Goal: Communication & Community: Answer question/provide support

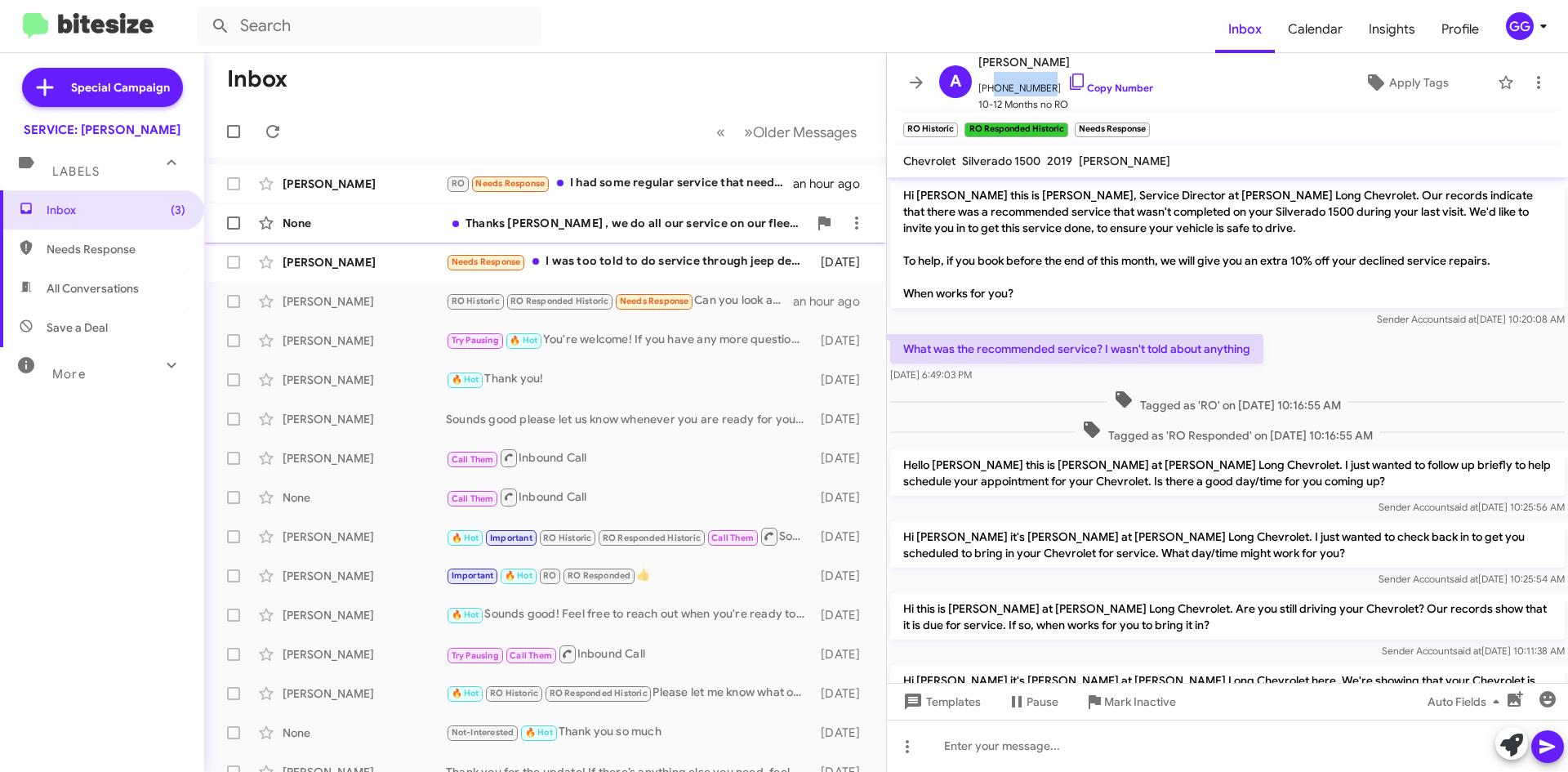
scroll to position [887, 0]
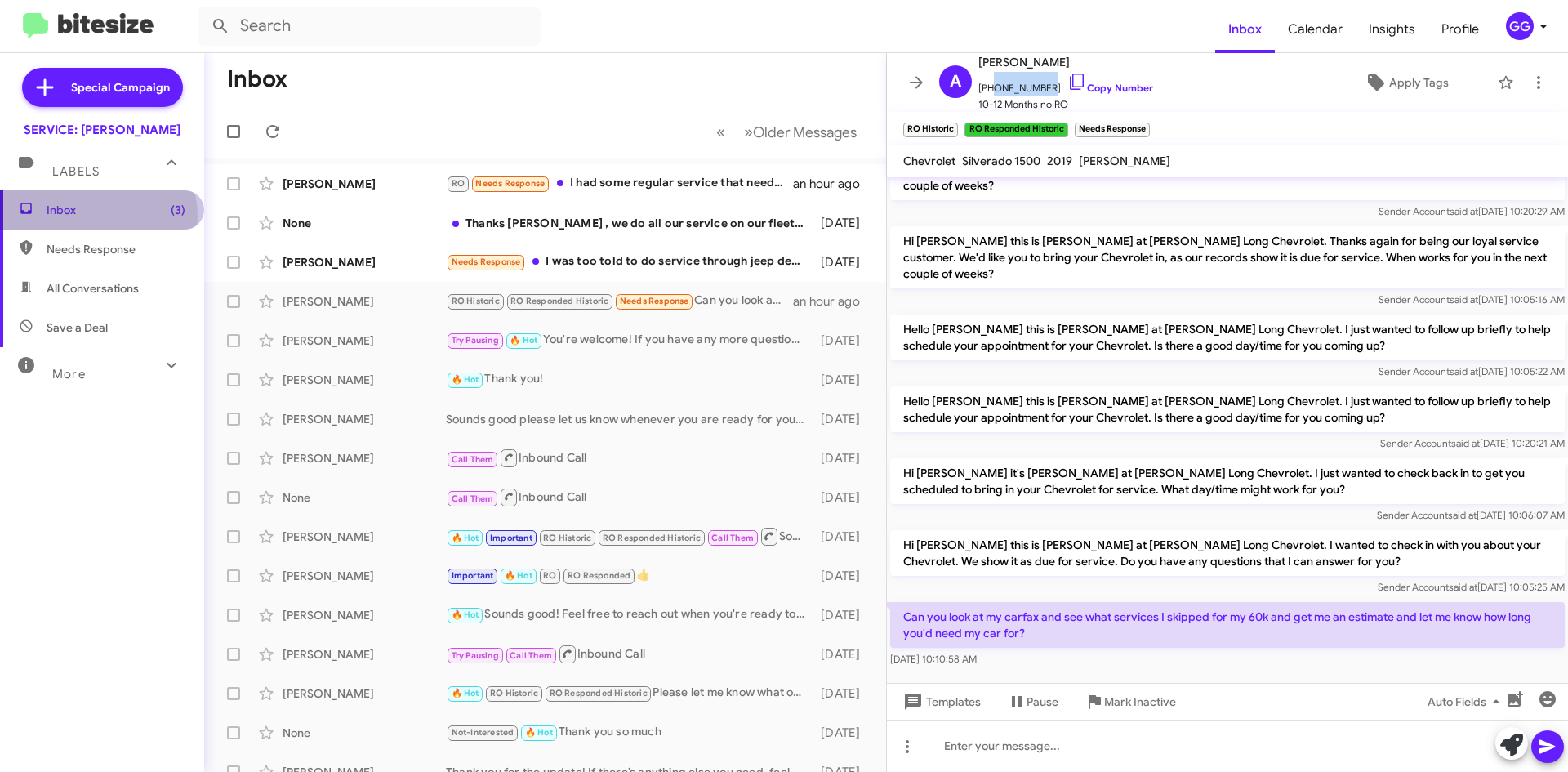
click at [103, 217] on span "Inbox (3)" at bounding box center [115, 210] width 139 height 16
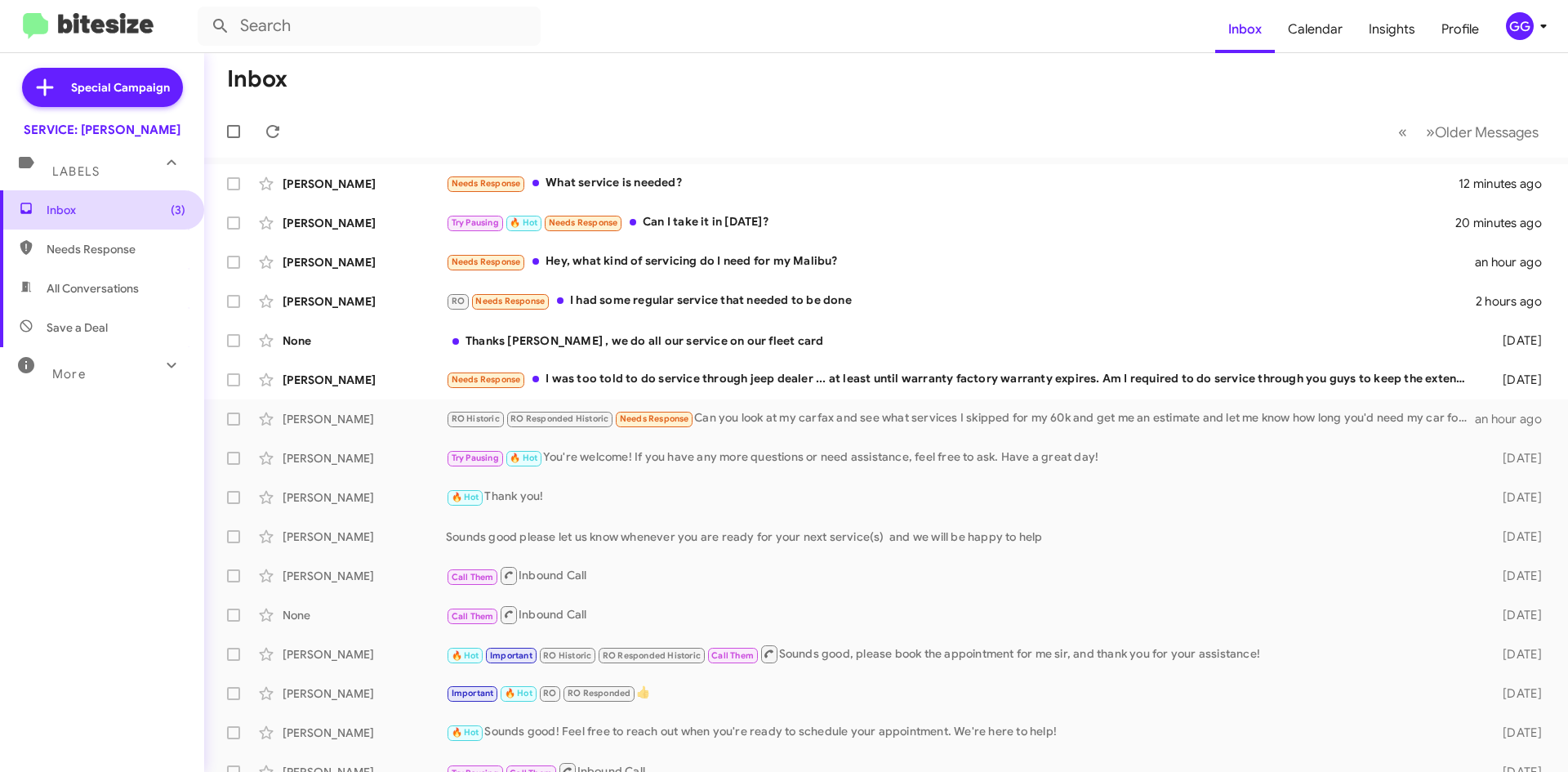
click at [105, 206] on span "Inbox (3)" at bounding box center [115, 210] width 139 height 16
click at [100, 207] on span "Inbox (3)" at bounding box center [115, 210] width 139 height 16
click at [95, 240] on span "Needs Response" at bounding box center [102, 249] width 204 height 39
type input "in:needs-response"
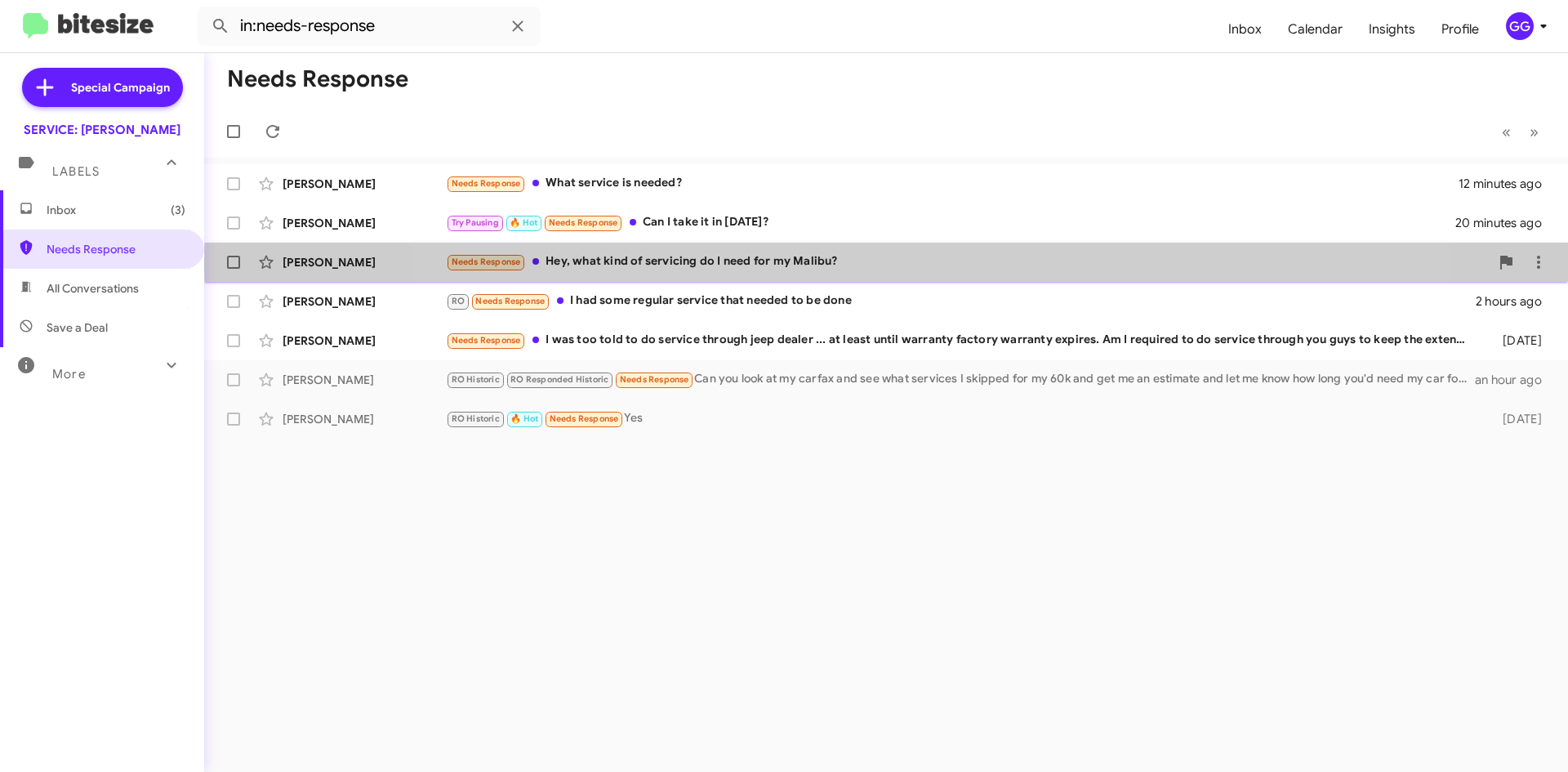
click at [892, 265] on div "Needs Response Hey, what kind of servicing do I need for my Malibu?" at bounding box center [967, 261] width 1044 height 19
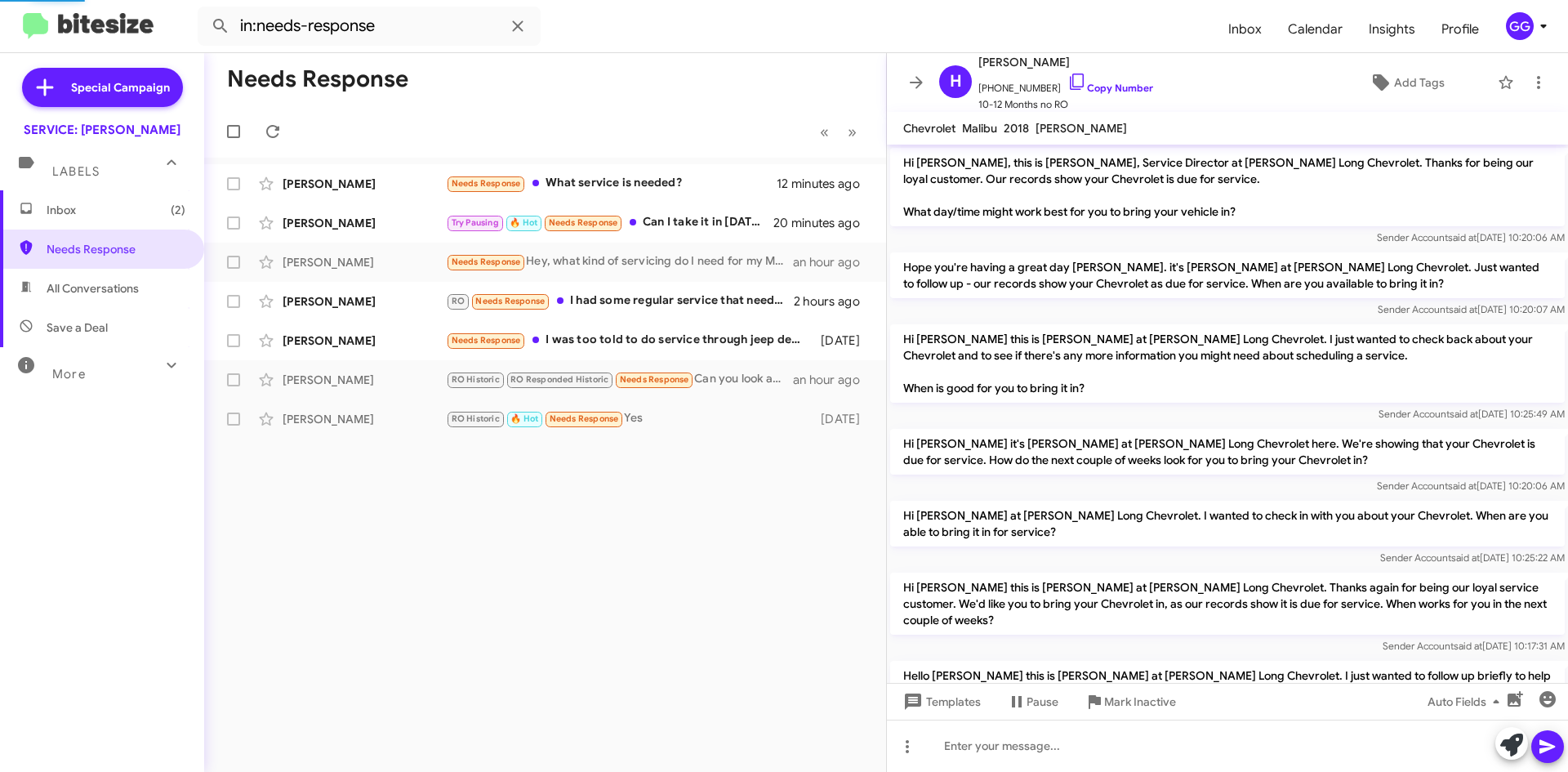
scroll to position [640, 0]
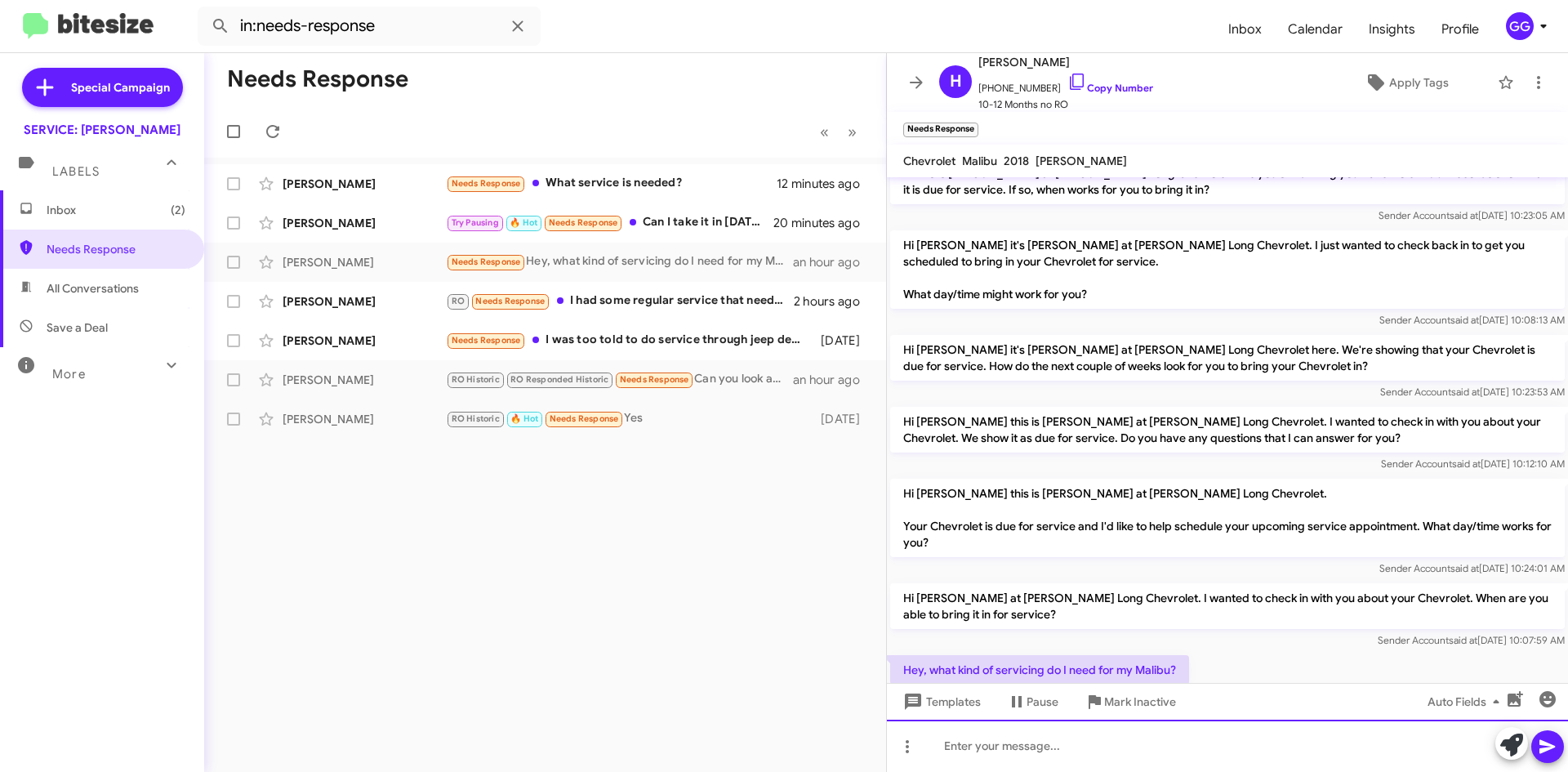
paste div
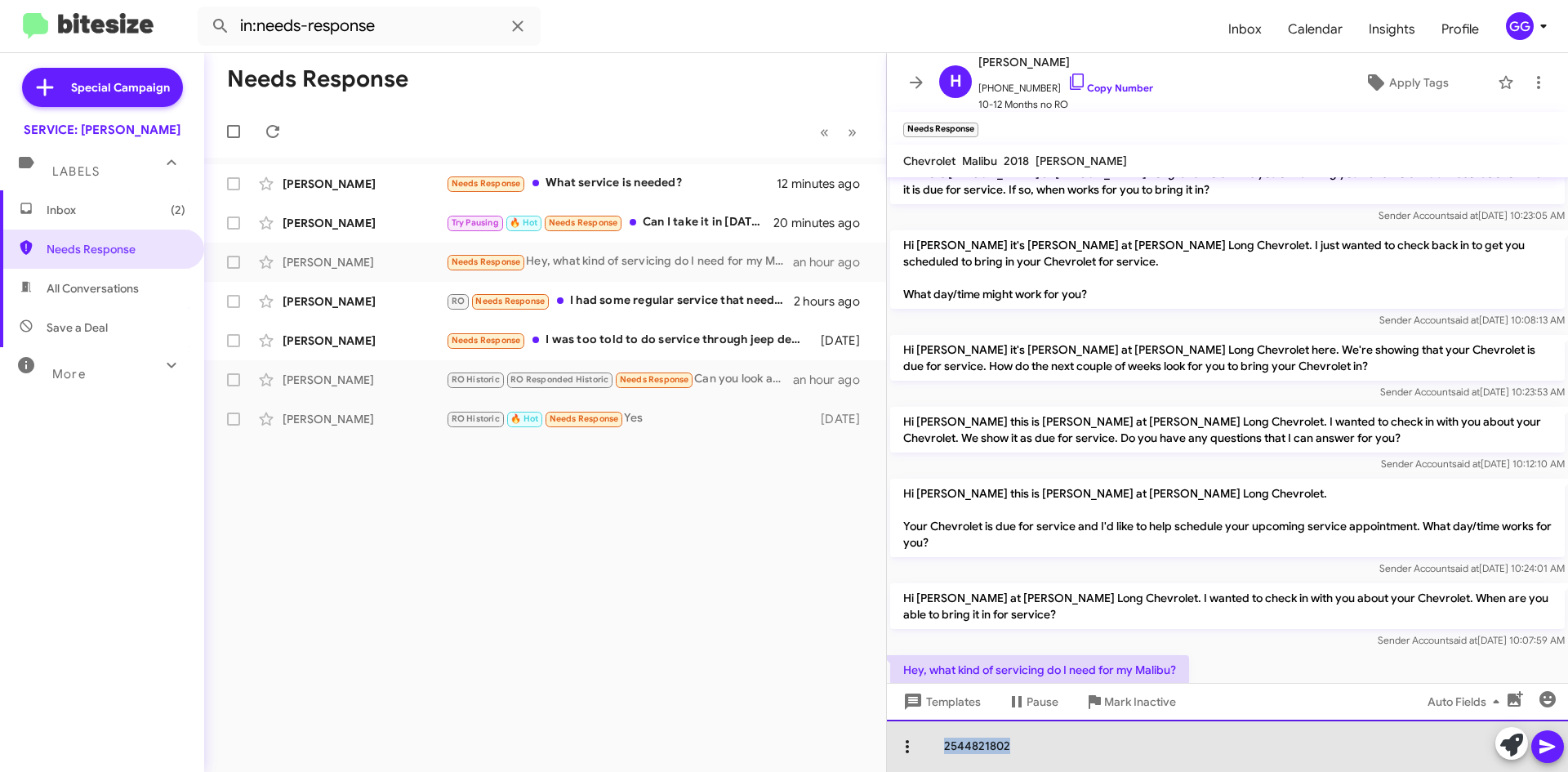
drag, startPoint x: 1025, startPoint y: 750, endPoint x: 914, endPoint y: 736, distance: 111.9
click at [914, 736] on div "2544821802" at bounding box center [1227, 745] width 681 height 52
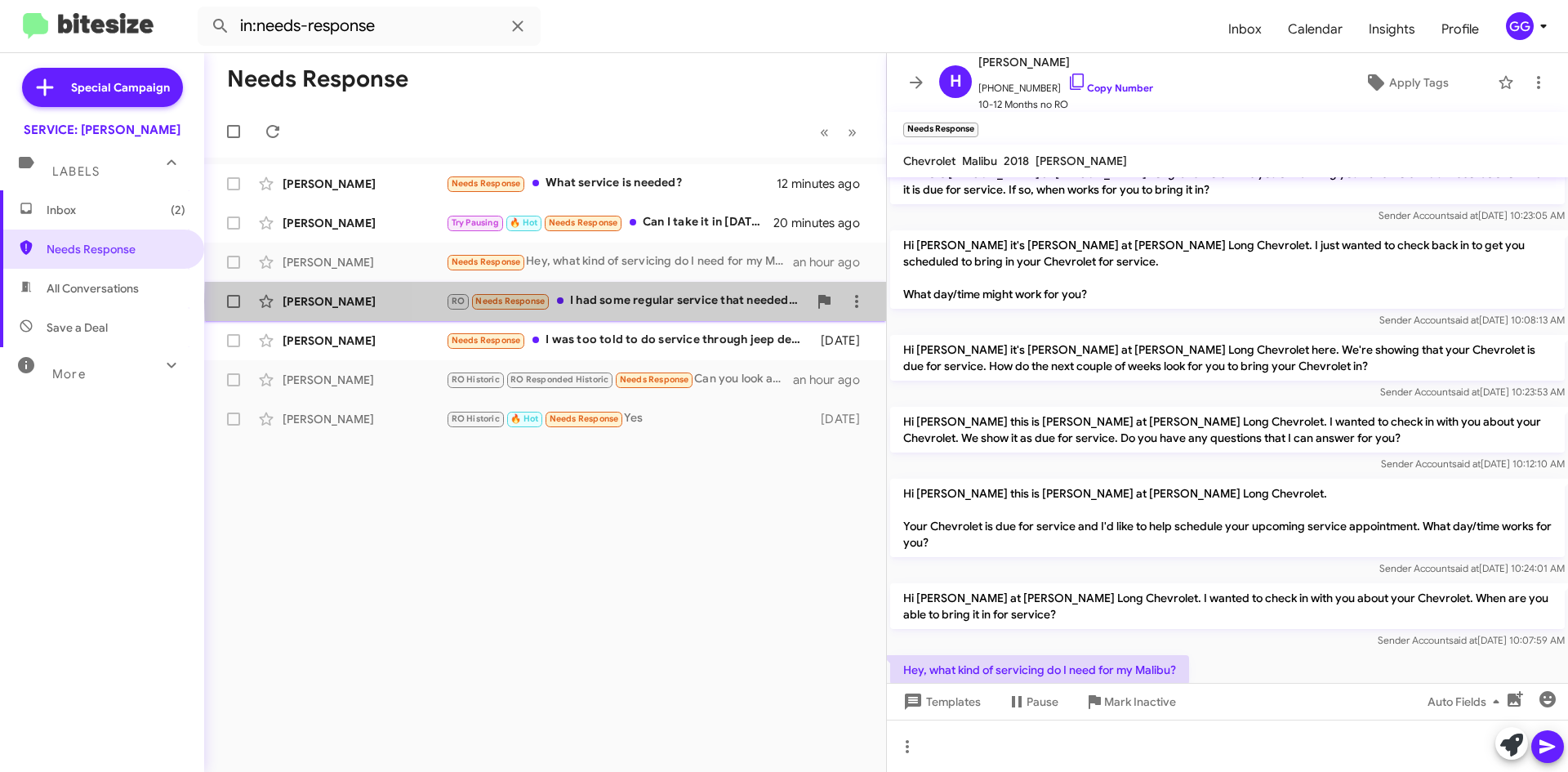
click at [740, 301] on div "RO Needs Response I had some regular service that needed to be done" at bounding box center [626, 300] width 362 height 19
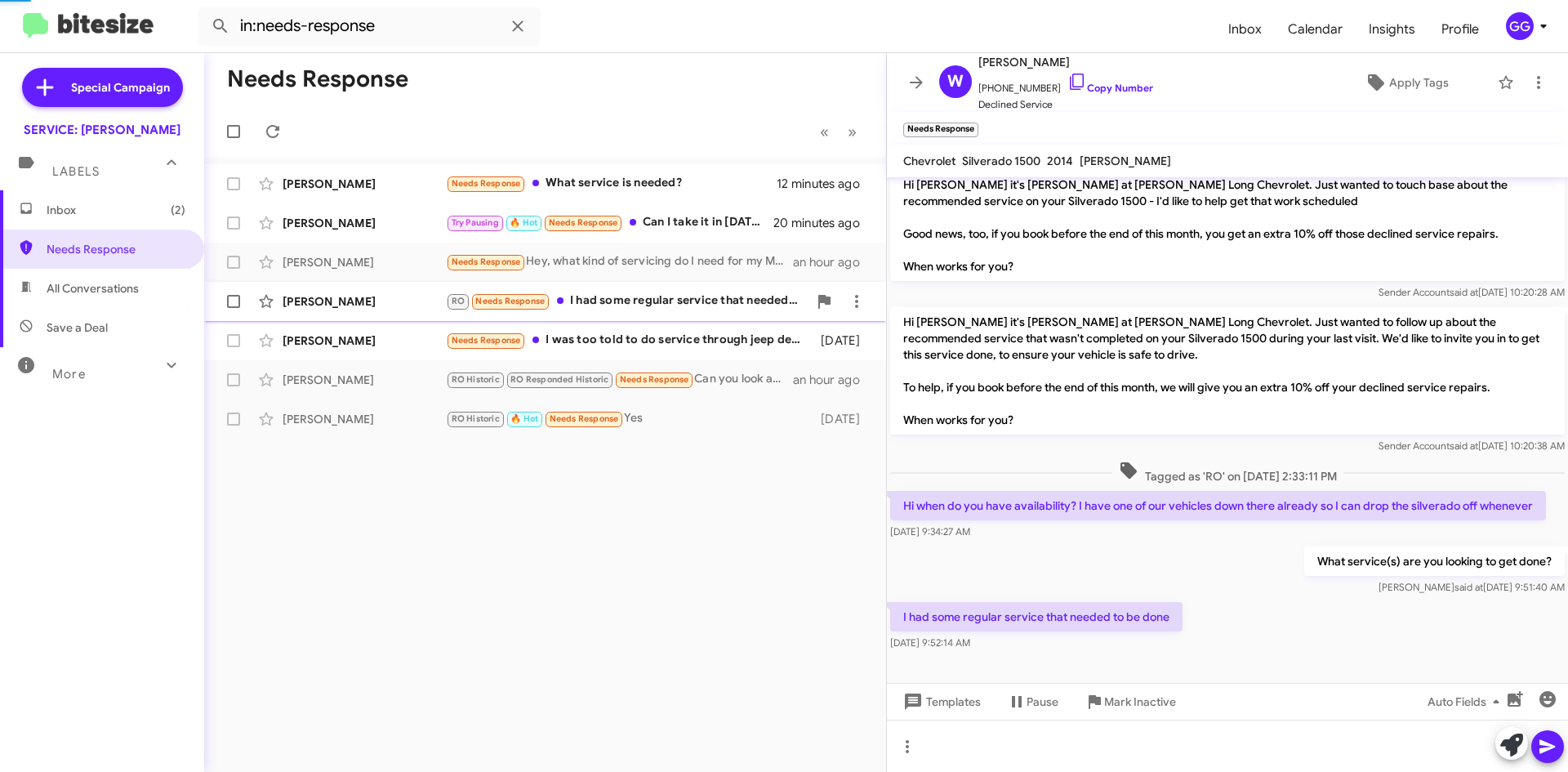
scroll to position [164, 0]
drag, startPoint x: 1302, startPoint y: 562, endPoint x: 1544, endPoint y: 561, distance: 242.0
click at [1544, 561] on p "What service(s) are you looking to get done?" at bounding box center [1434, 561] width 260 height 29
copy p "What service(s) are you looking to get done?"
click at [856, 300] on icon at bounding box center [857, 301] width 4 height 13
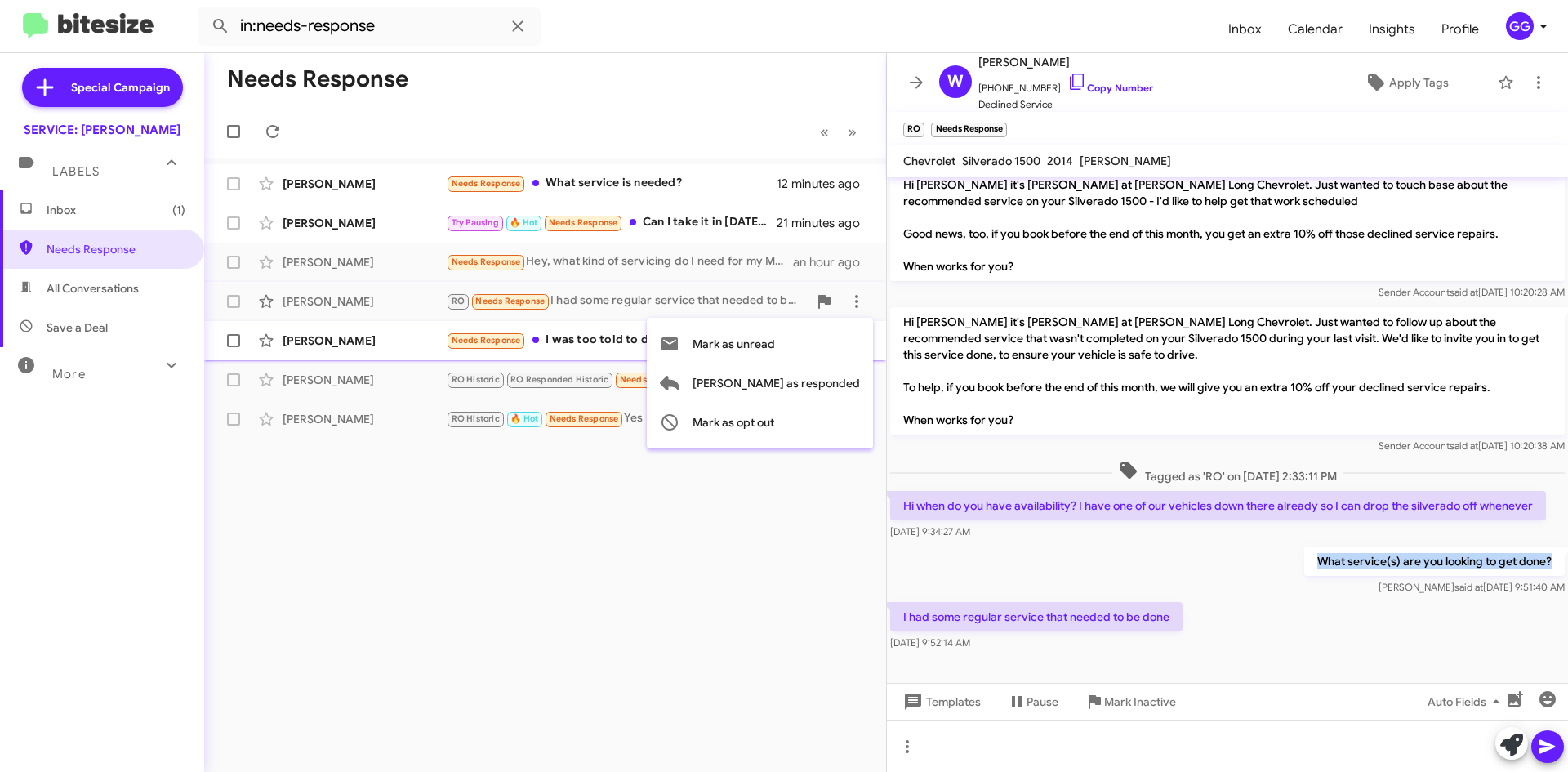
click at [775, 345] on span "Mark as unread" at bounding box center [734, 344] width 83 height 39
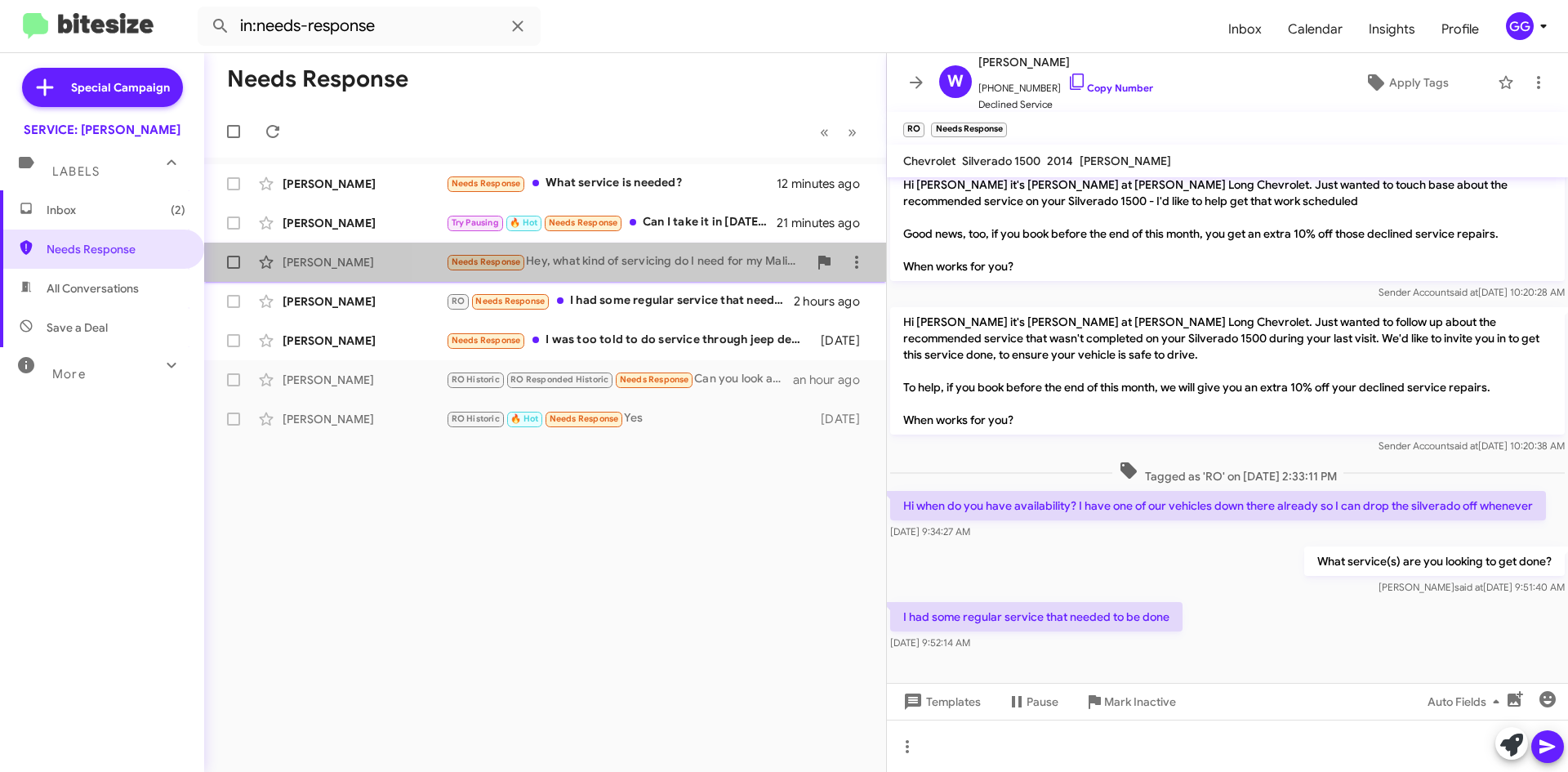
click at [726, 269] on div "Needs Response Hey, what kind of servicing do I need for my Malibu?" at bounding box center [626, 261] width 362 height 19
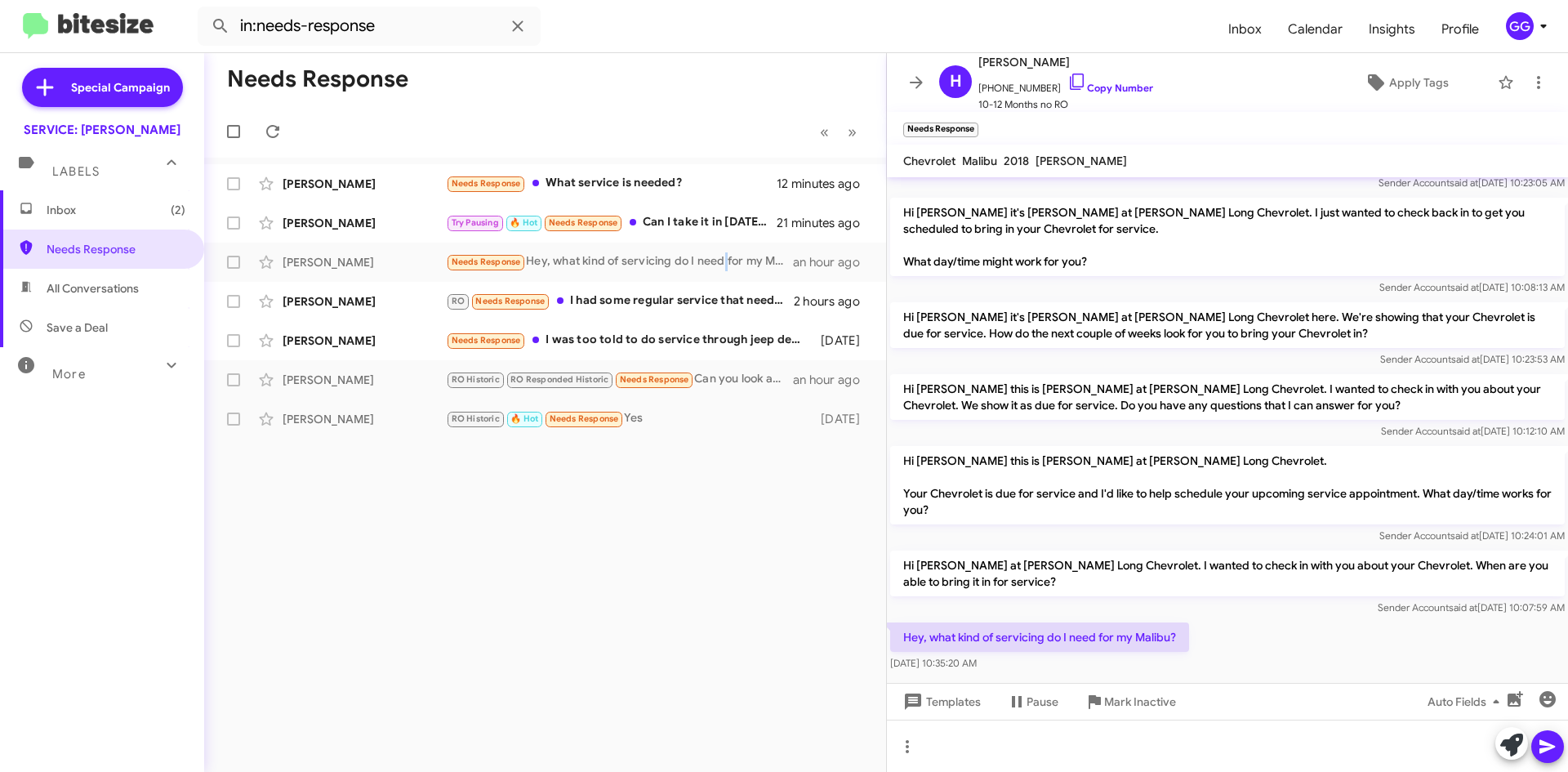
scroll to position [704, 0]
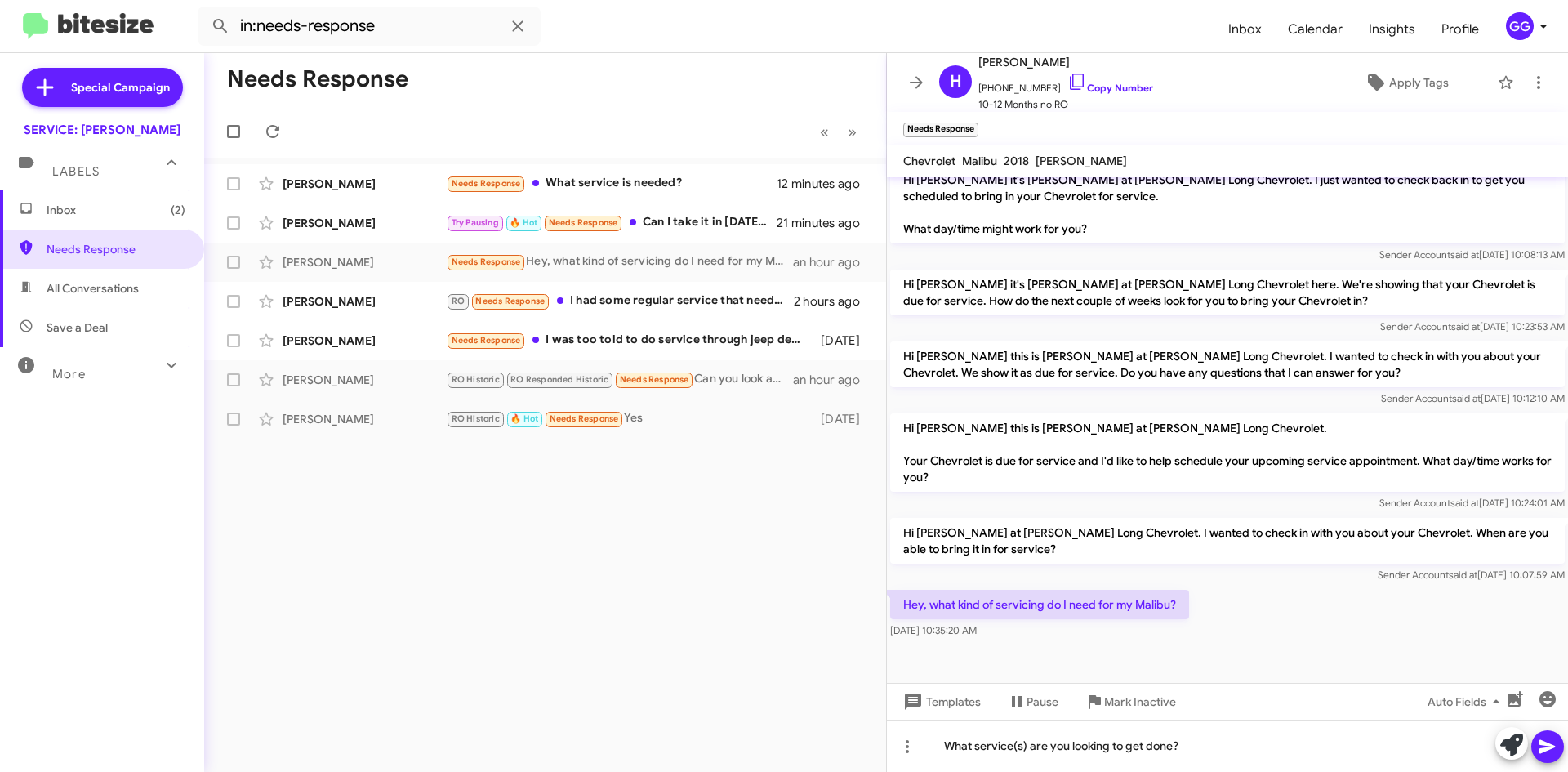
click at [1548, 752] on icon at bounding box center [1548, 746] width 20 height 20
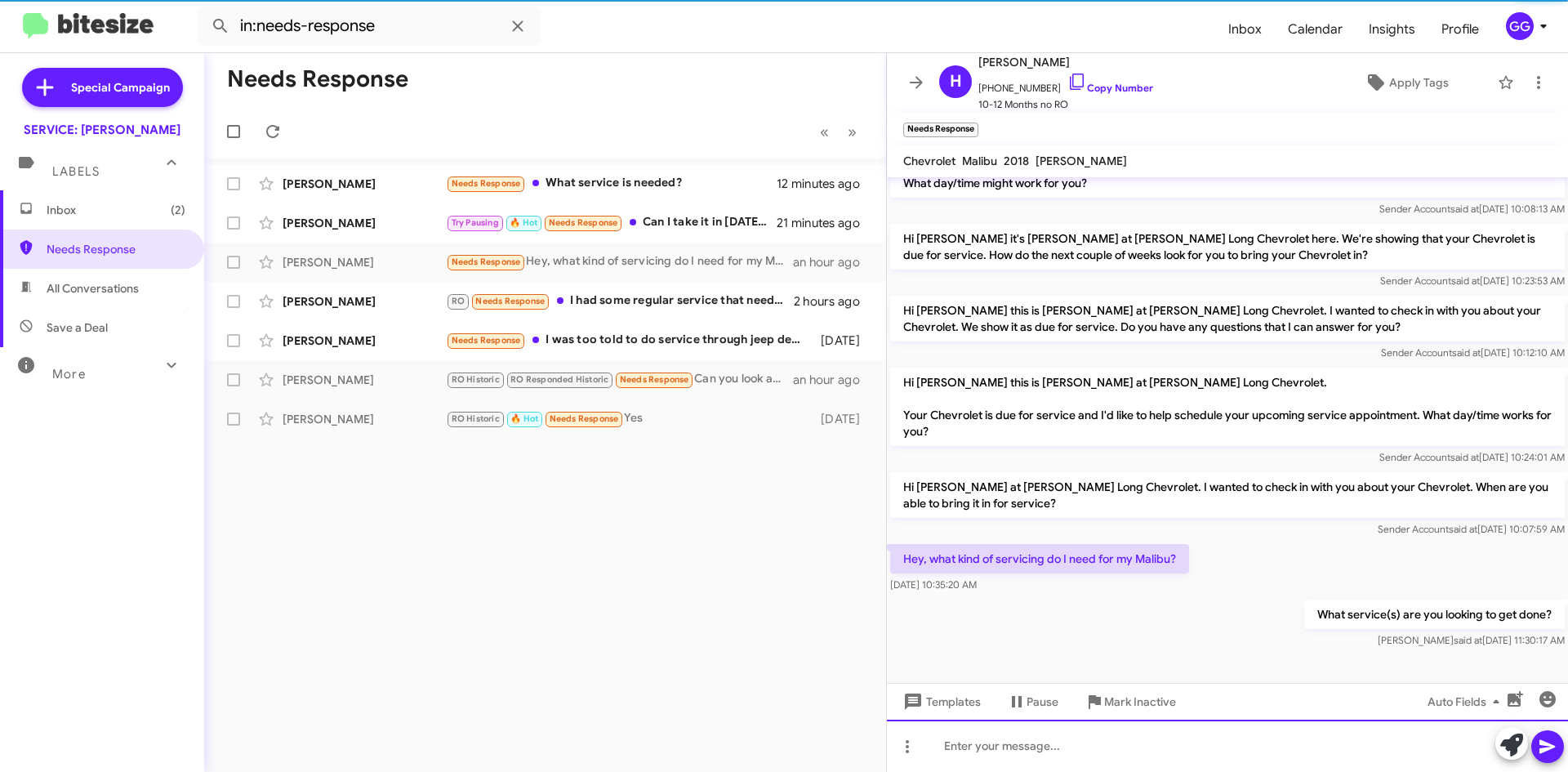
scroll to position [765, 0]
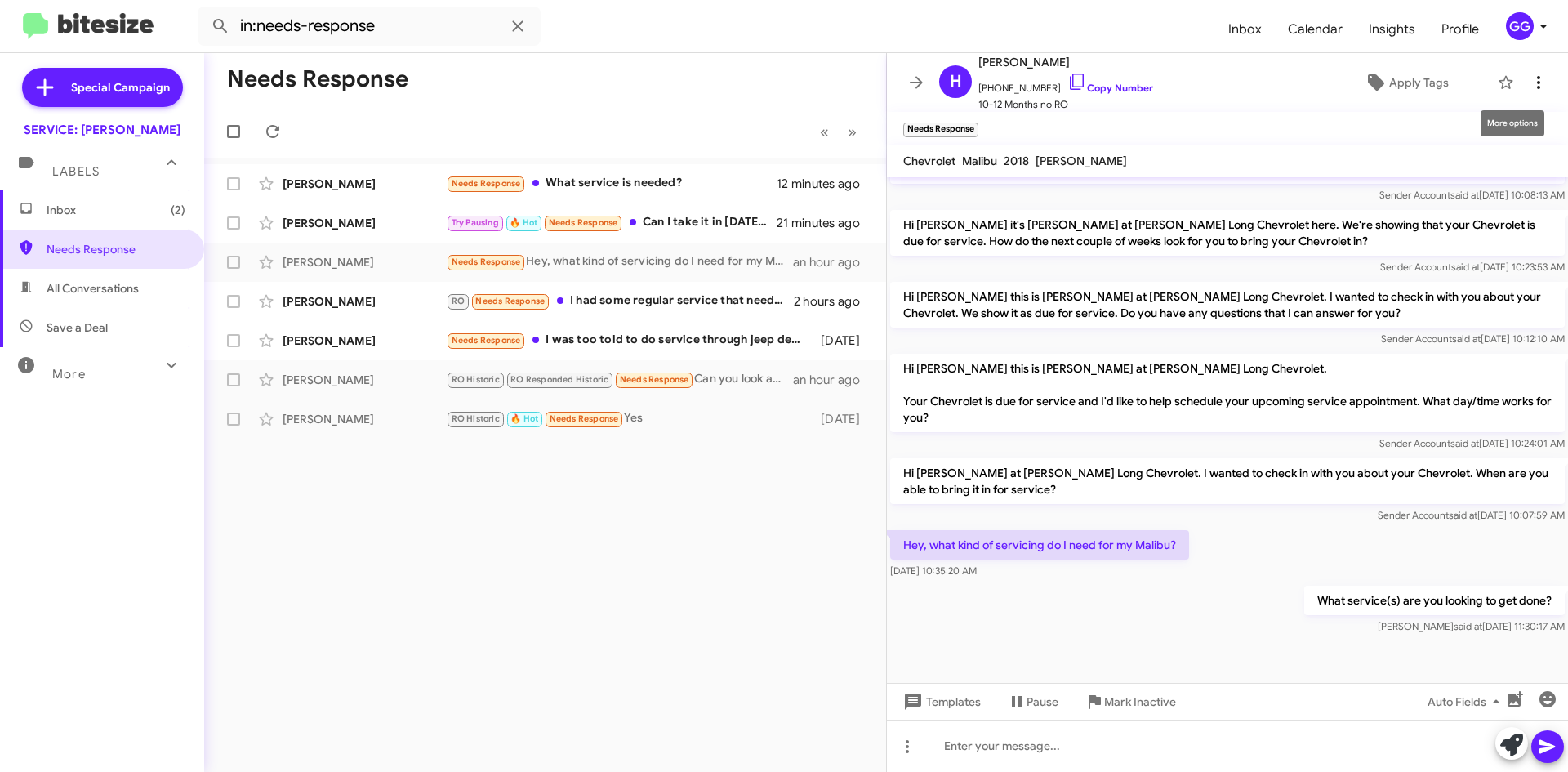
click at [1537, 77] on icon at bounding box center [1539, 82] width 4 height 13
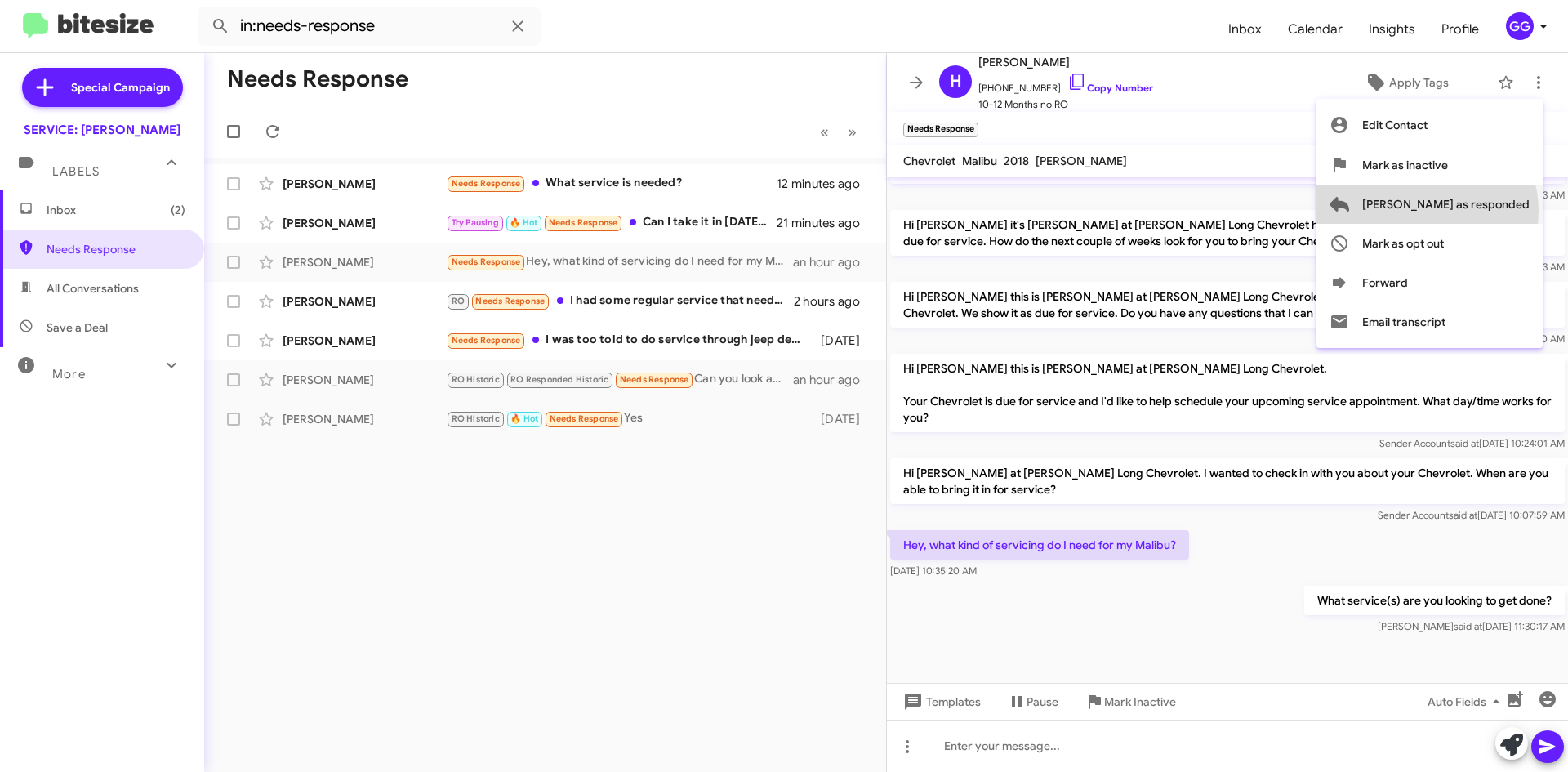
click at [1492, 211] on span "[PERSON_NAME] as responded" at bounding box center [1445, 204] width 167 height 39
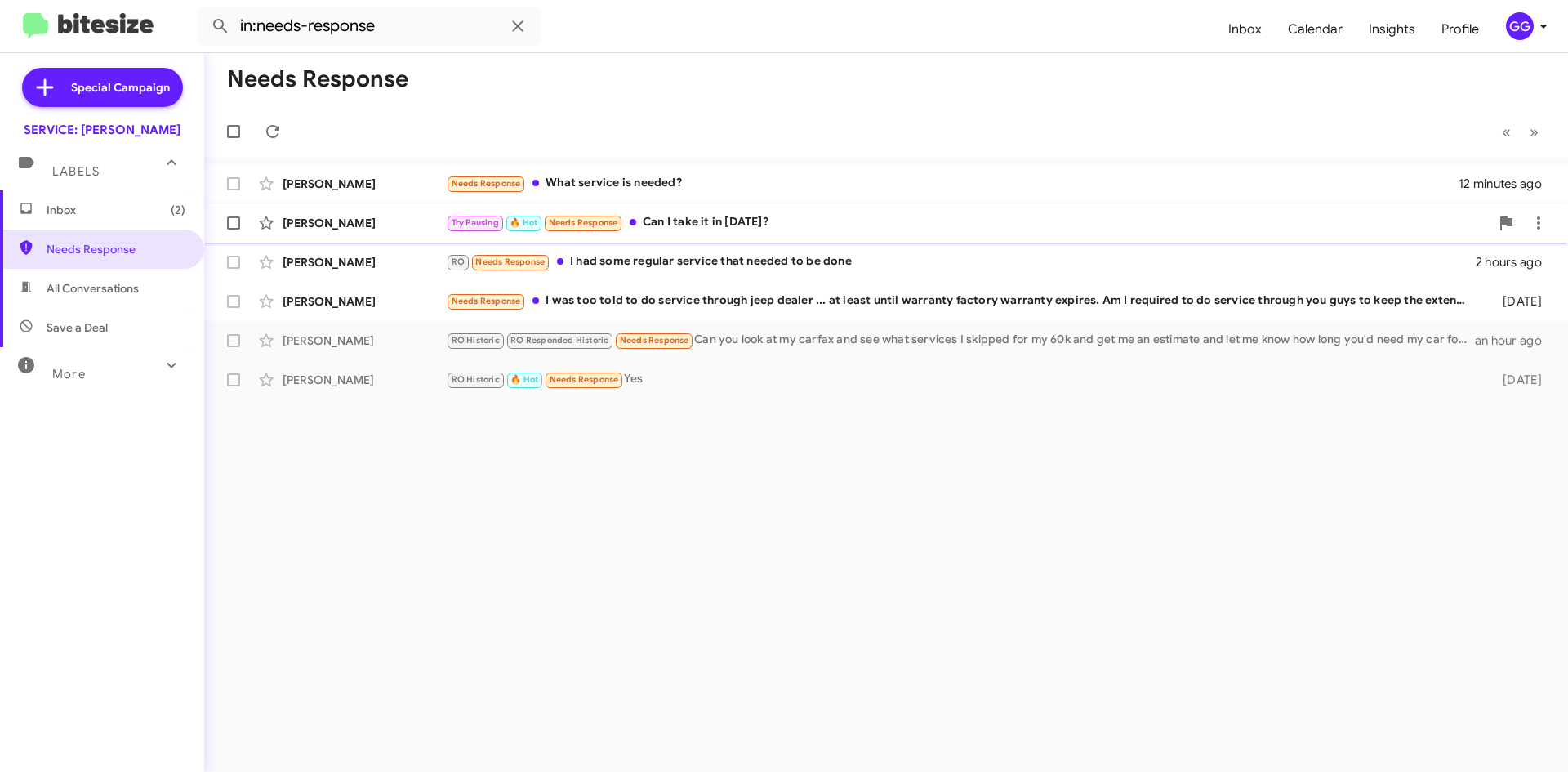
click at [889, 227] on div "Try Pausing 🔥 Hot Needs Response Can I take it in [DATE]?" at bounding box center [967, 222] width 1044 height 19
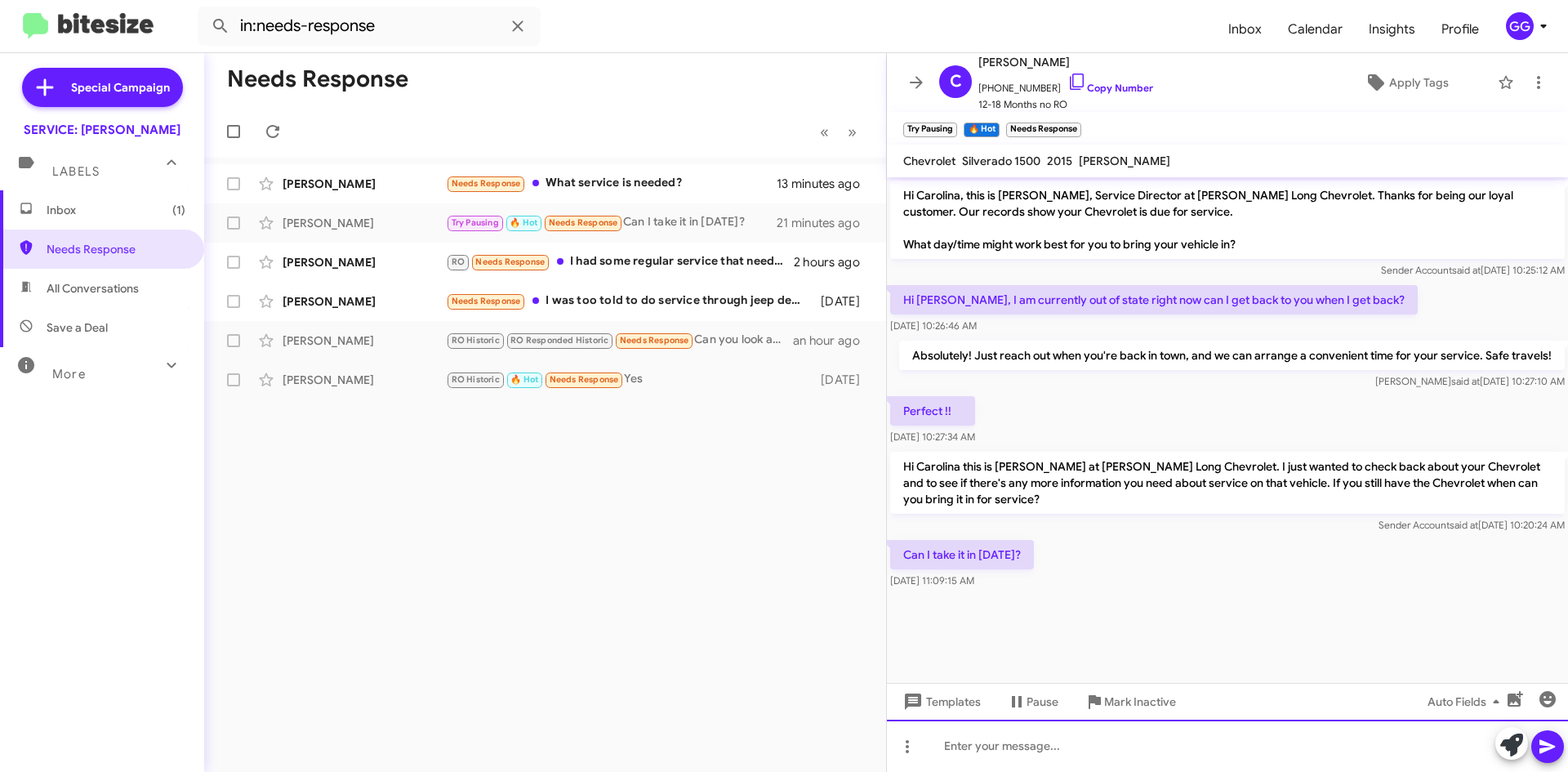
paste div
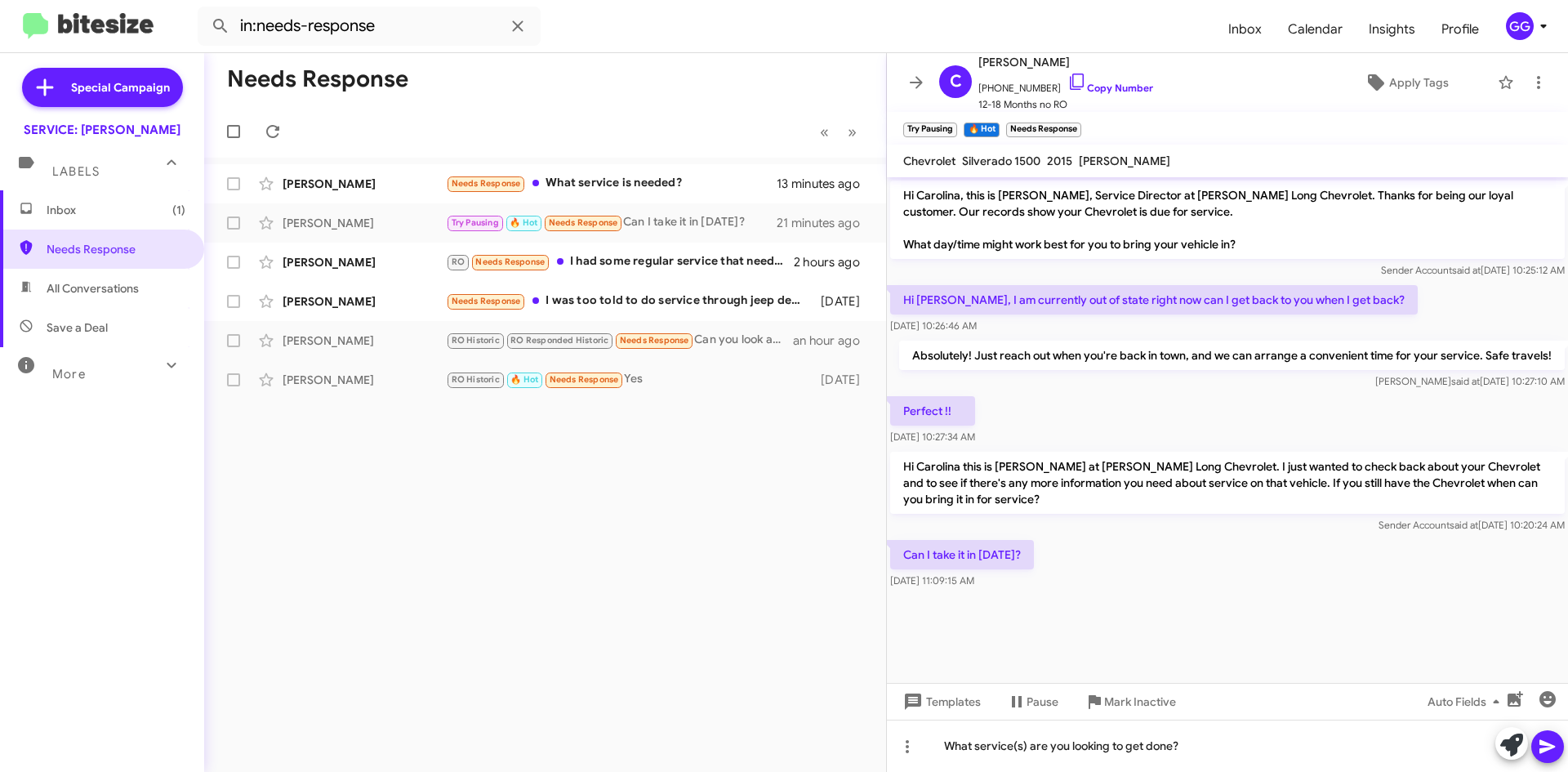
click at [1558, 745] on button at bounding box center [1548, 746] width 33 height 33
click at [1537, 76] on icon at bounding box center [1539, 82] width 4 height 13
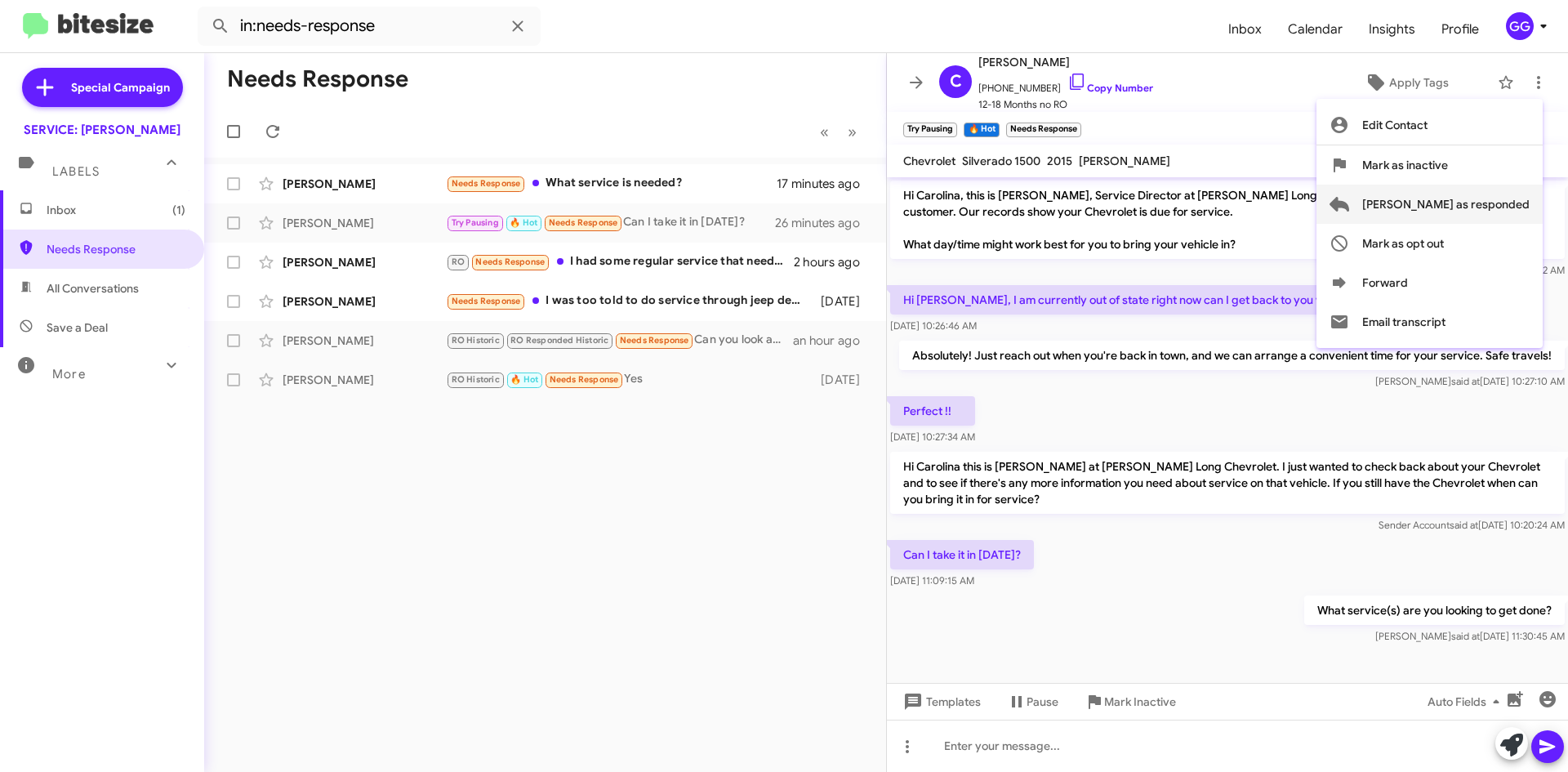
click at [1460, 200] on span "[PERSON_NAME] as responded" at bounding box center [1445, 204] width 167 height 39
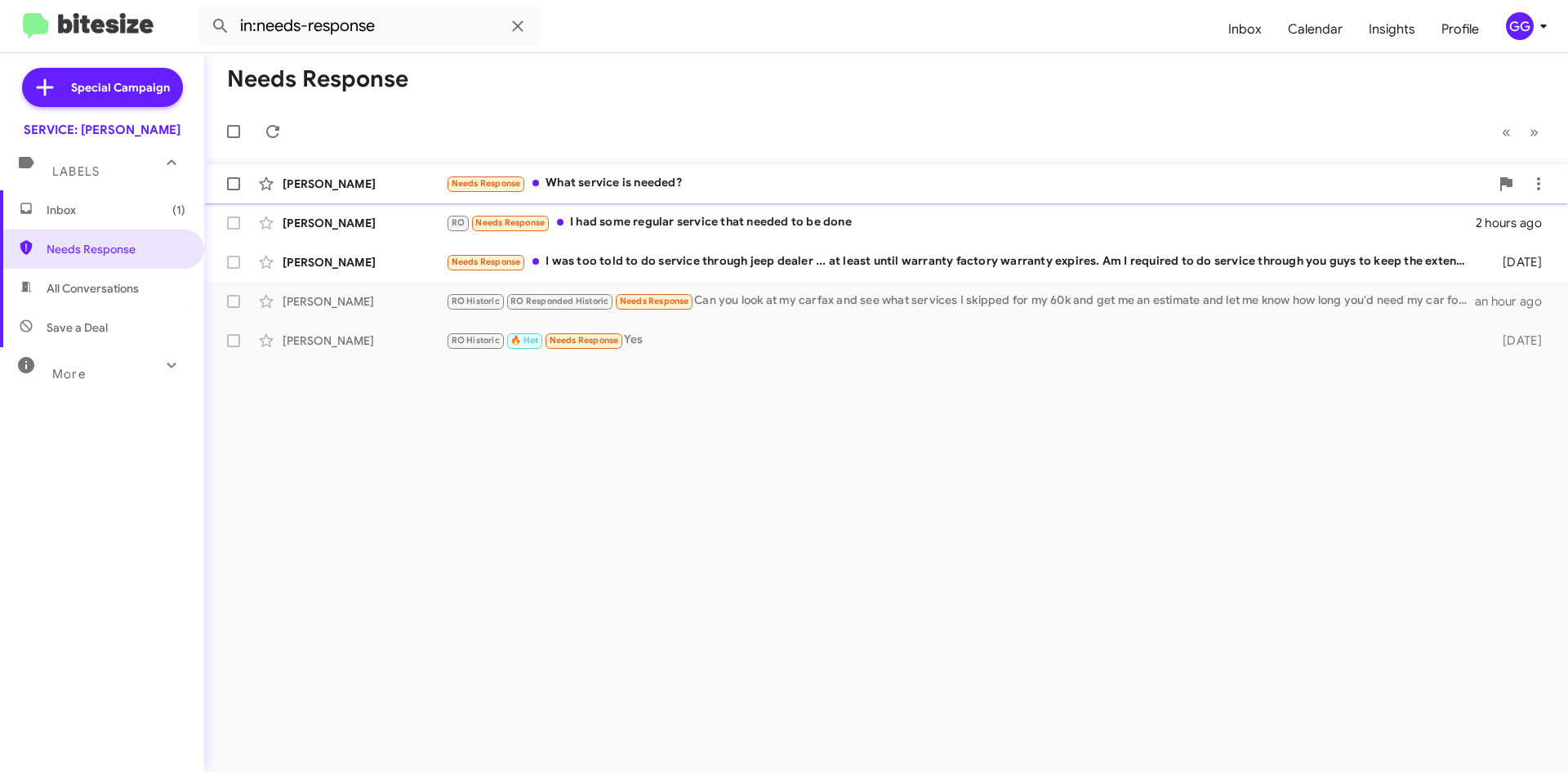
click at [700, 177] on div "Needs Response What service is needed?" at bounding box center [967, 183] width 1044 height 19
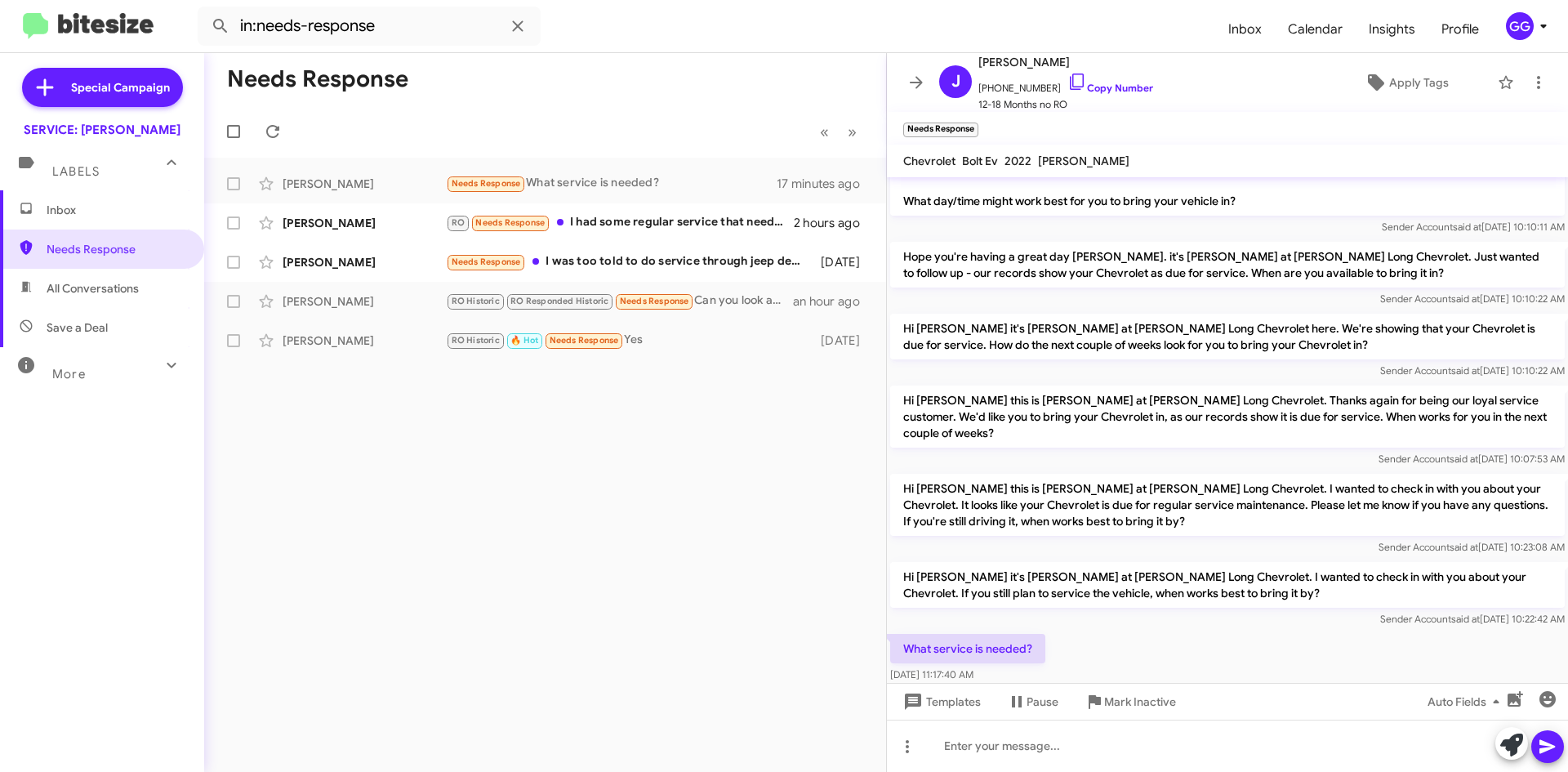
scroll to position [59, 0]
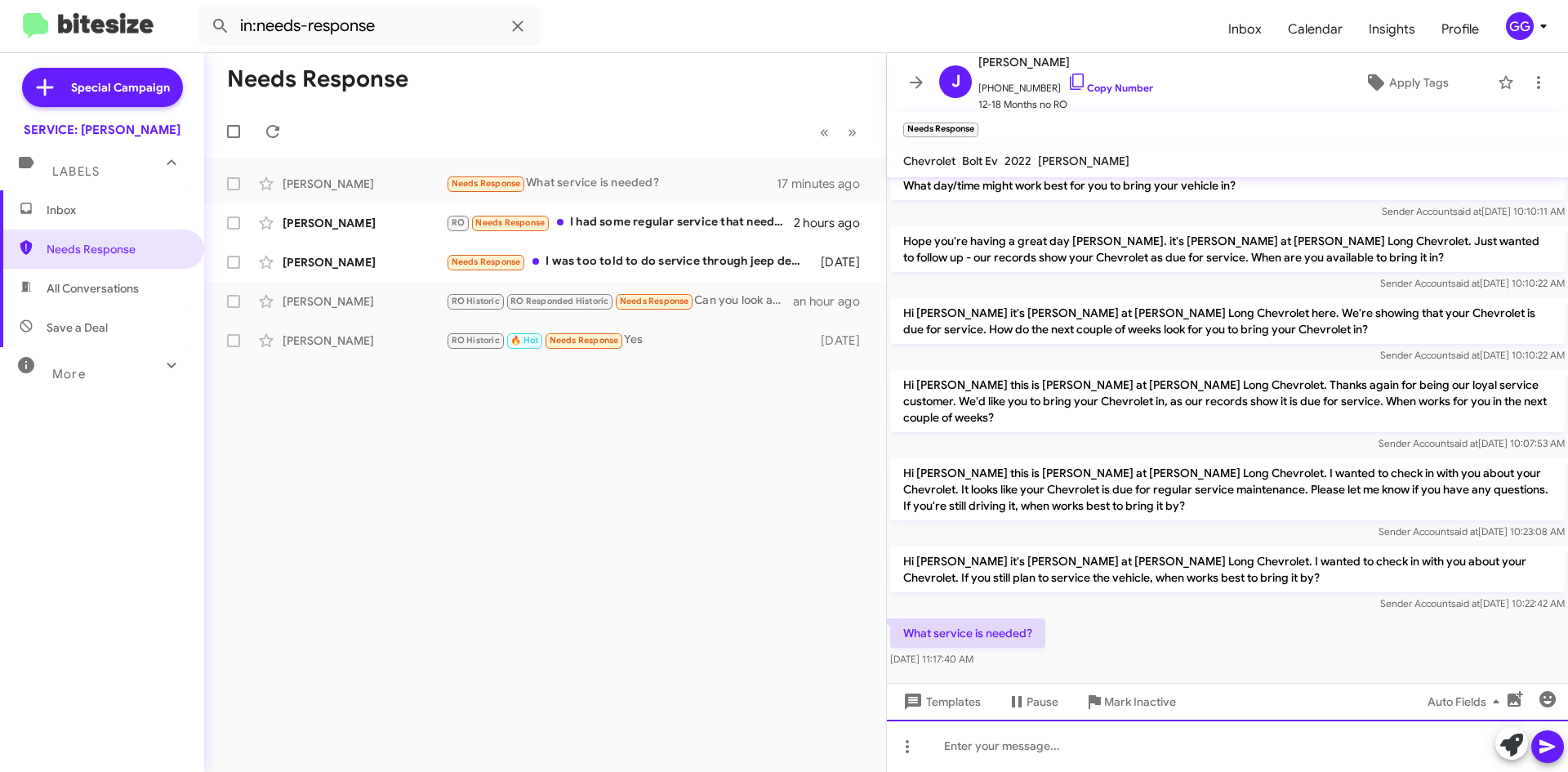
paste div
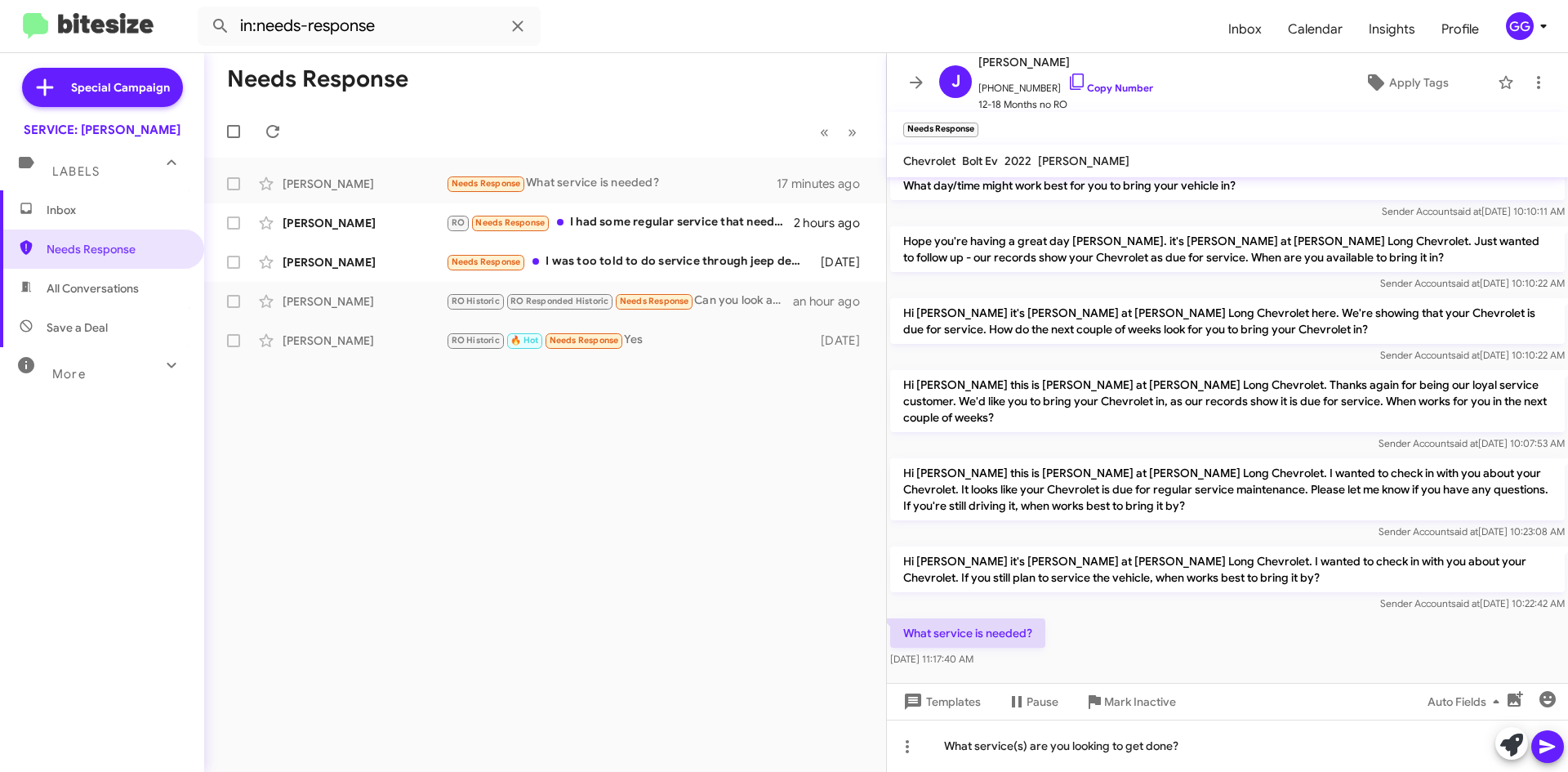
click at [1551, 744] on icon at bounding box center [1548, 746] width 20 height 20
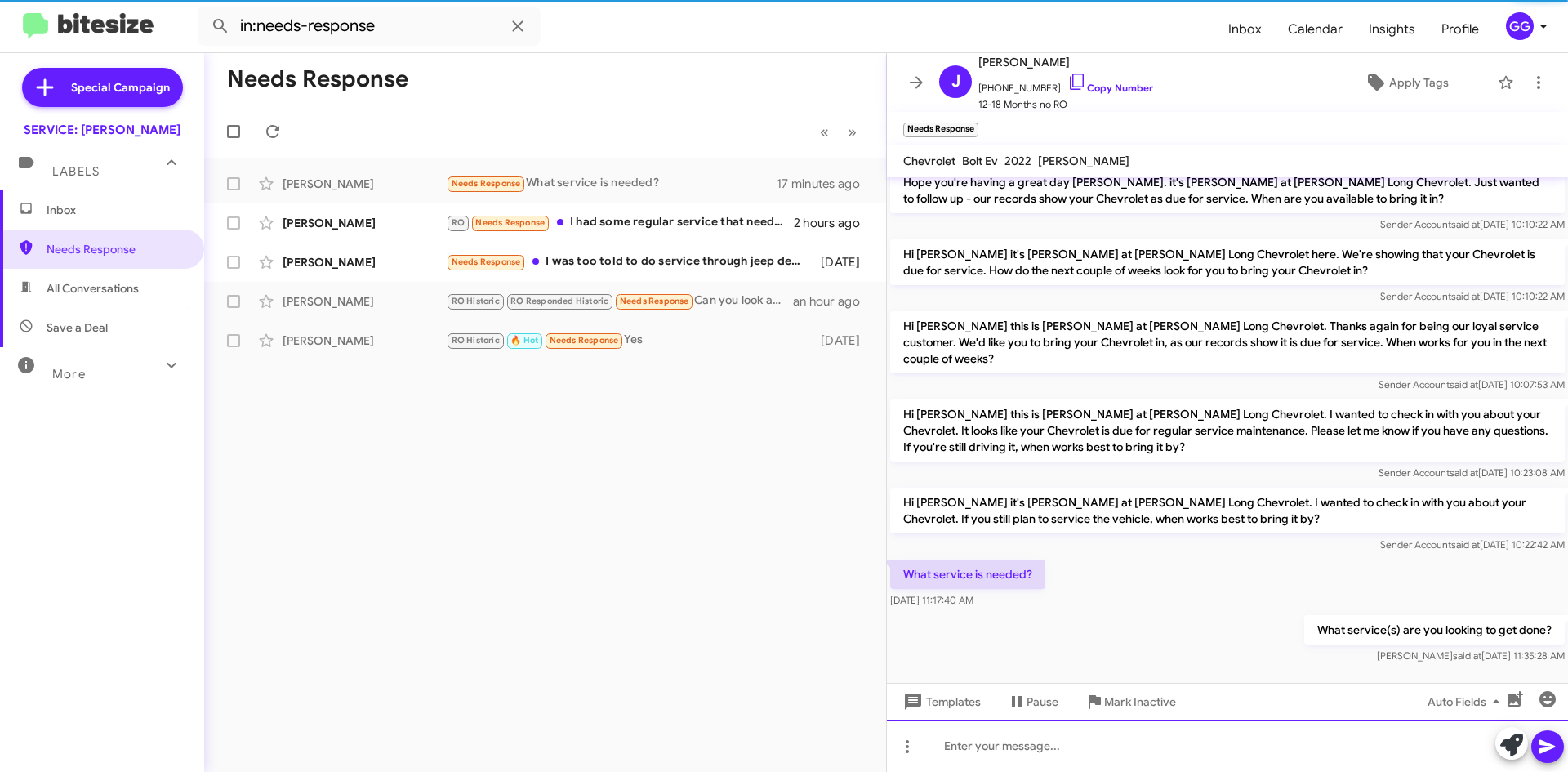
scroll to position [118, 0]
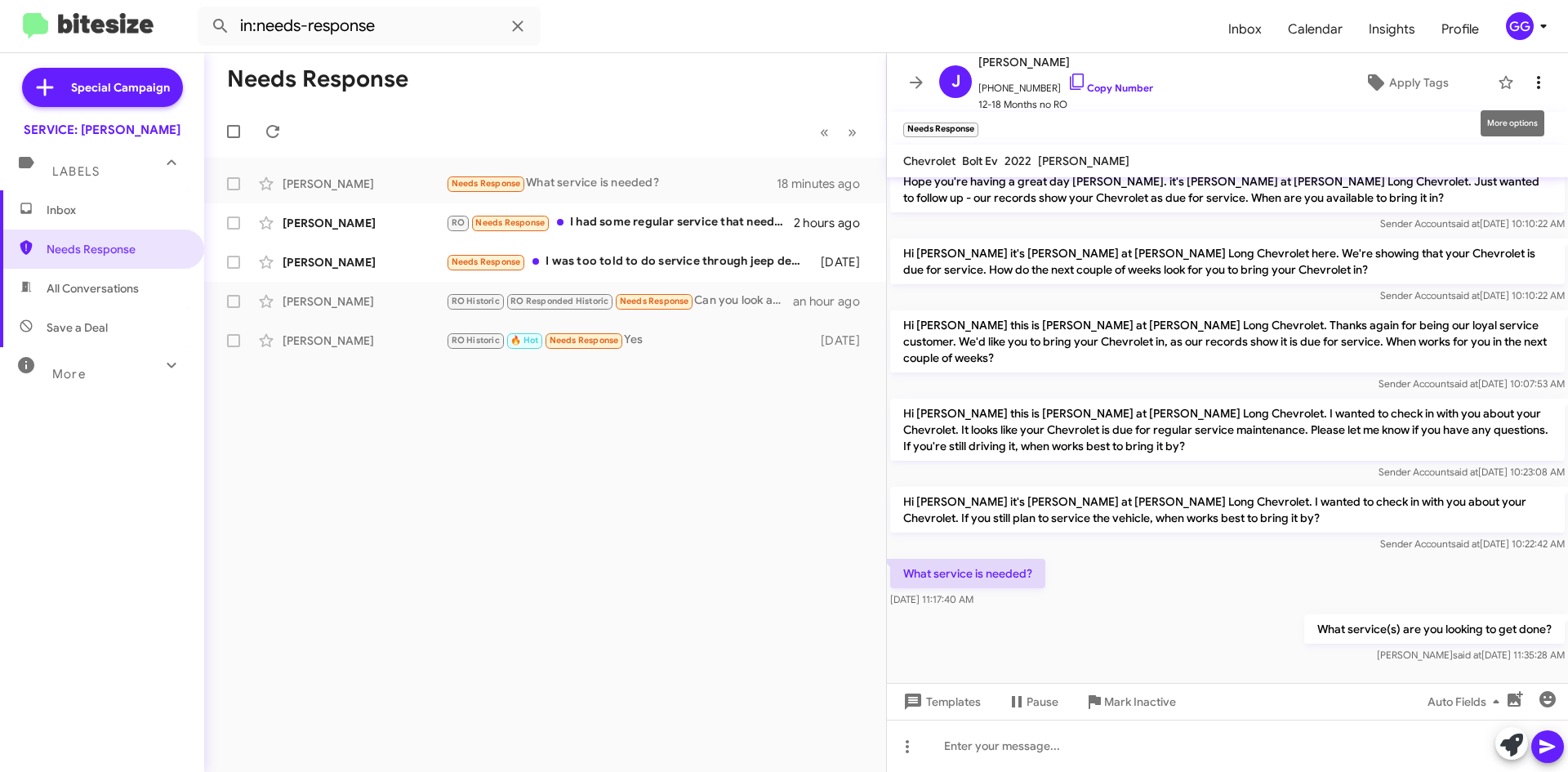
click at [1529, 76] on icon at bounding box center [1539, 83] width 20 height 20
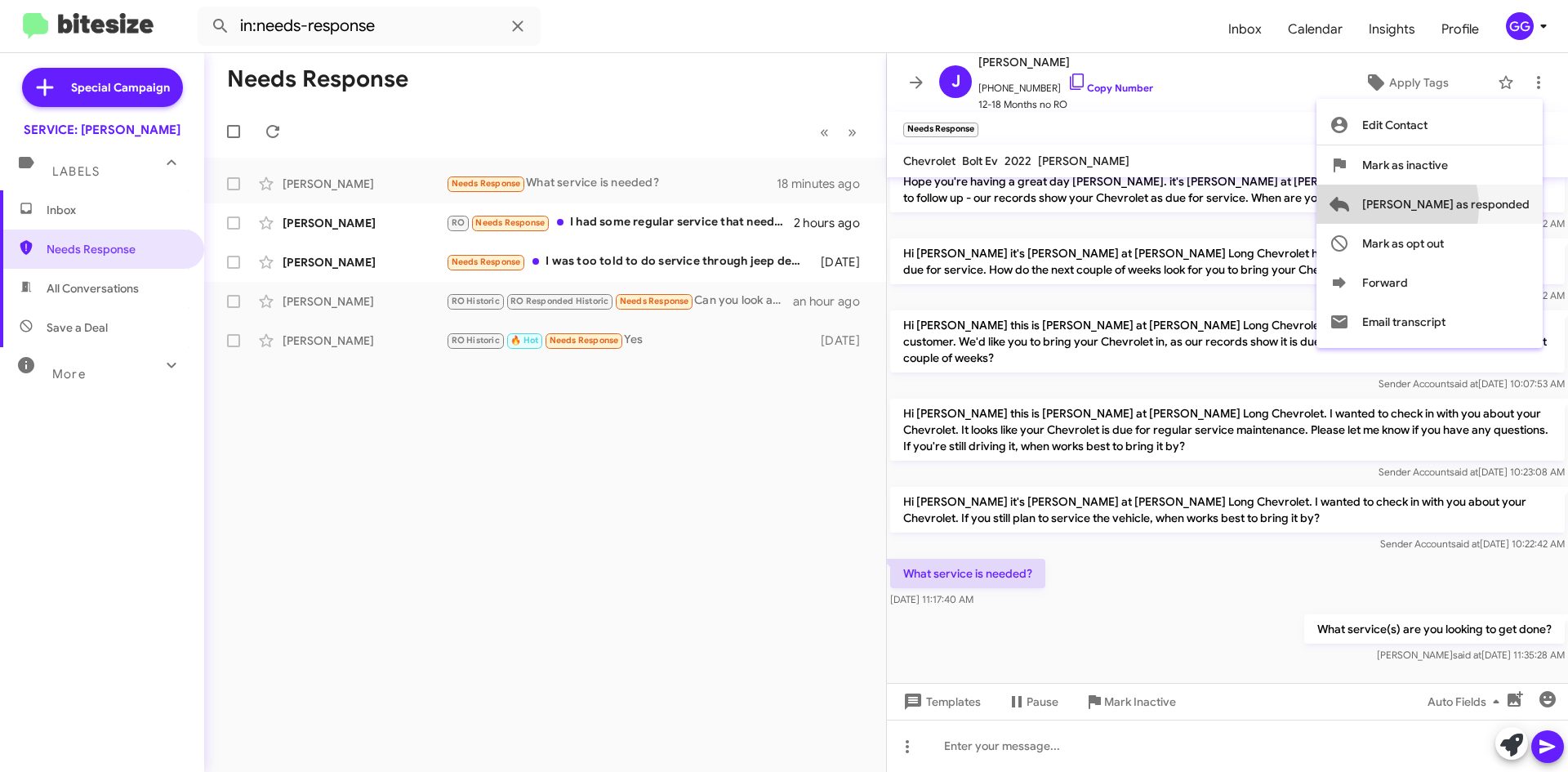
click at [1451, 207] on span "[PERSON_NAME] as responded" at bounding box center [1445, 204] width 167 height 39
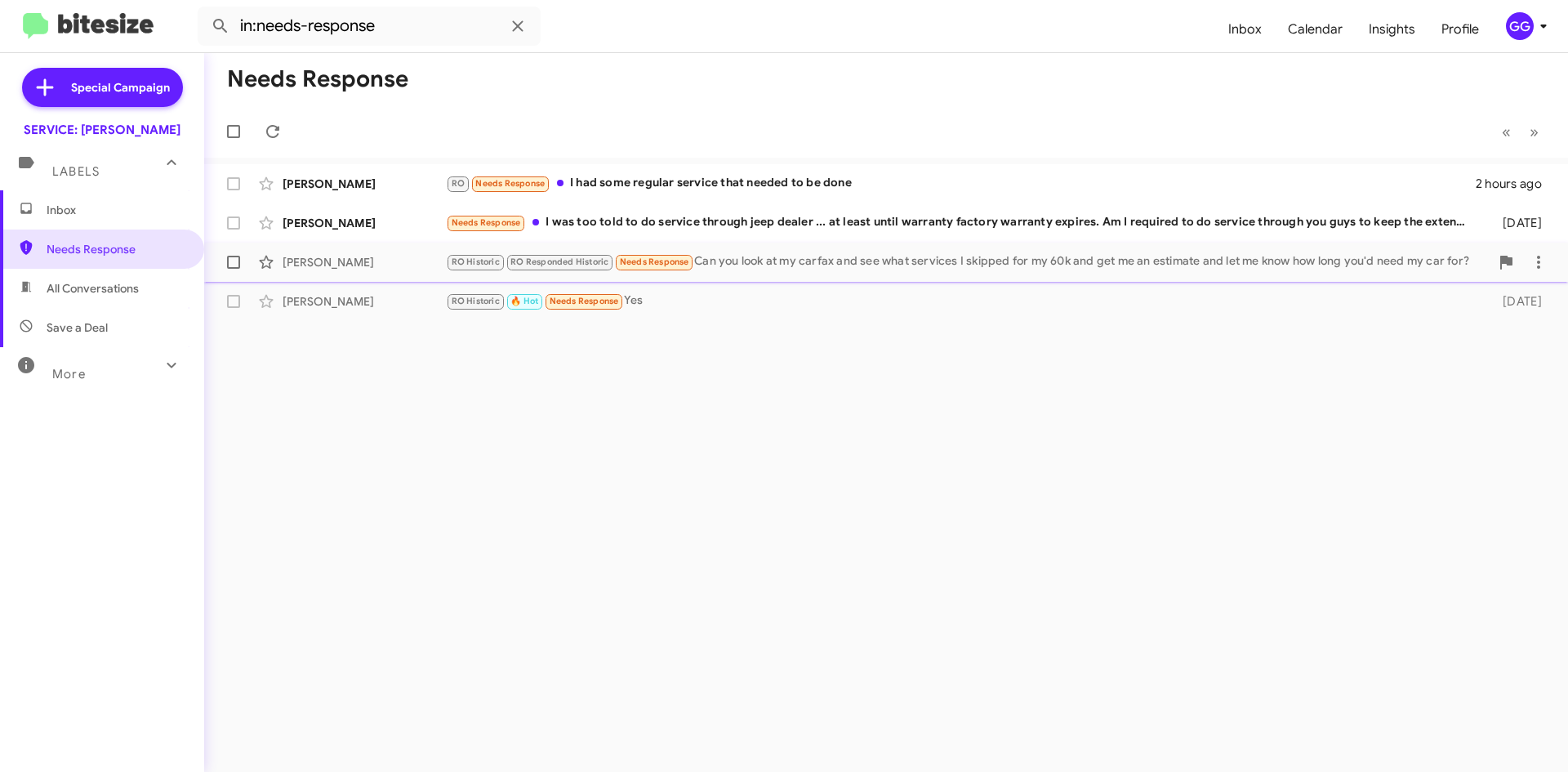
click at [1046, 262] on div "RO Historic RO Responded Historic Needs Response Can you look at my carfax and …" at bounding box center [967, 261] width 1044 height 19
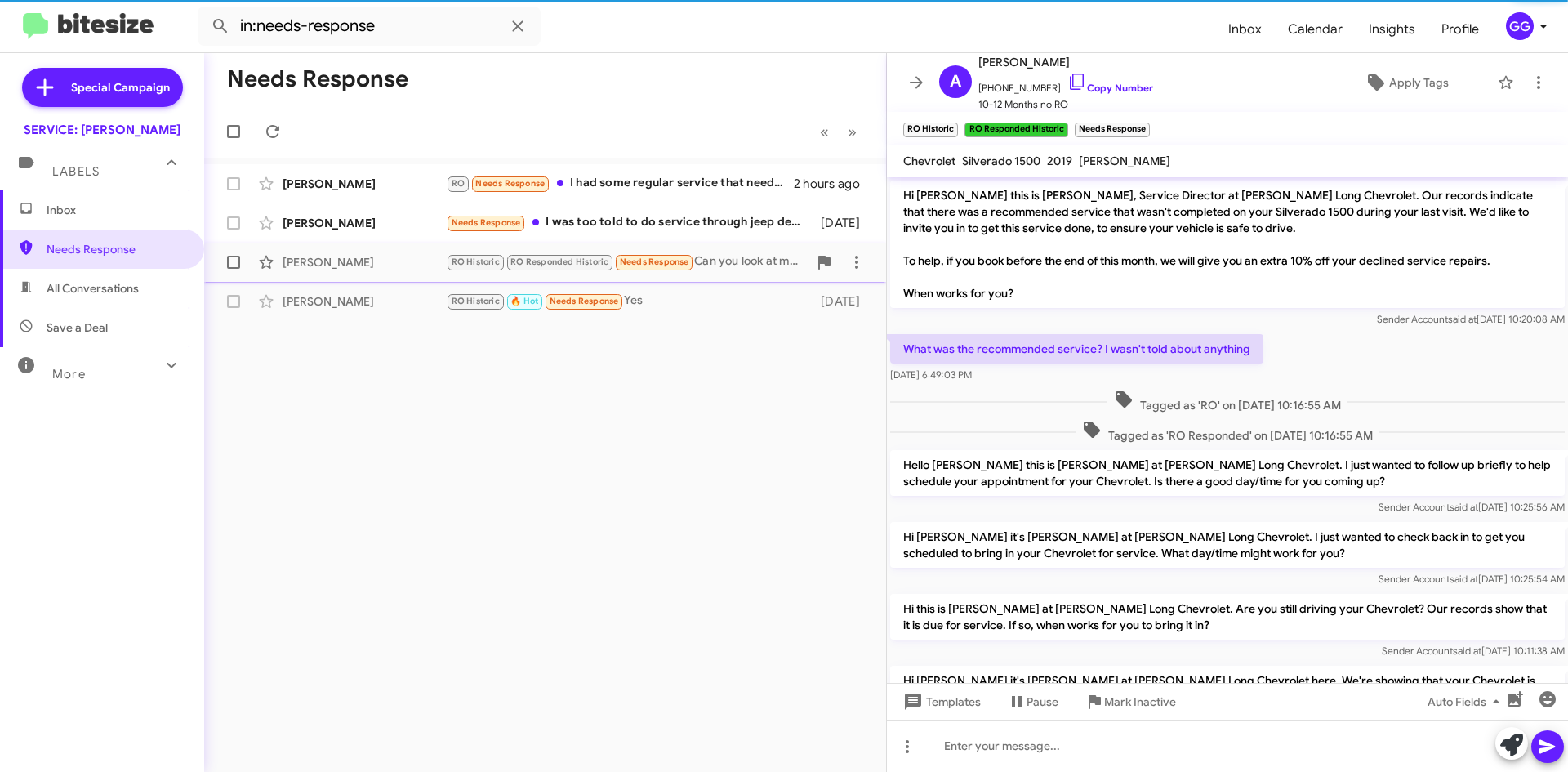
scroll to position [887, 0]
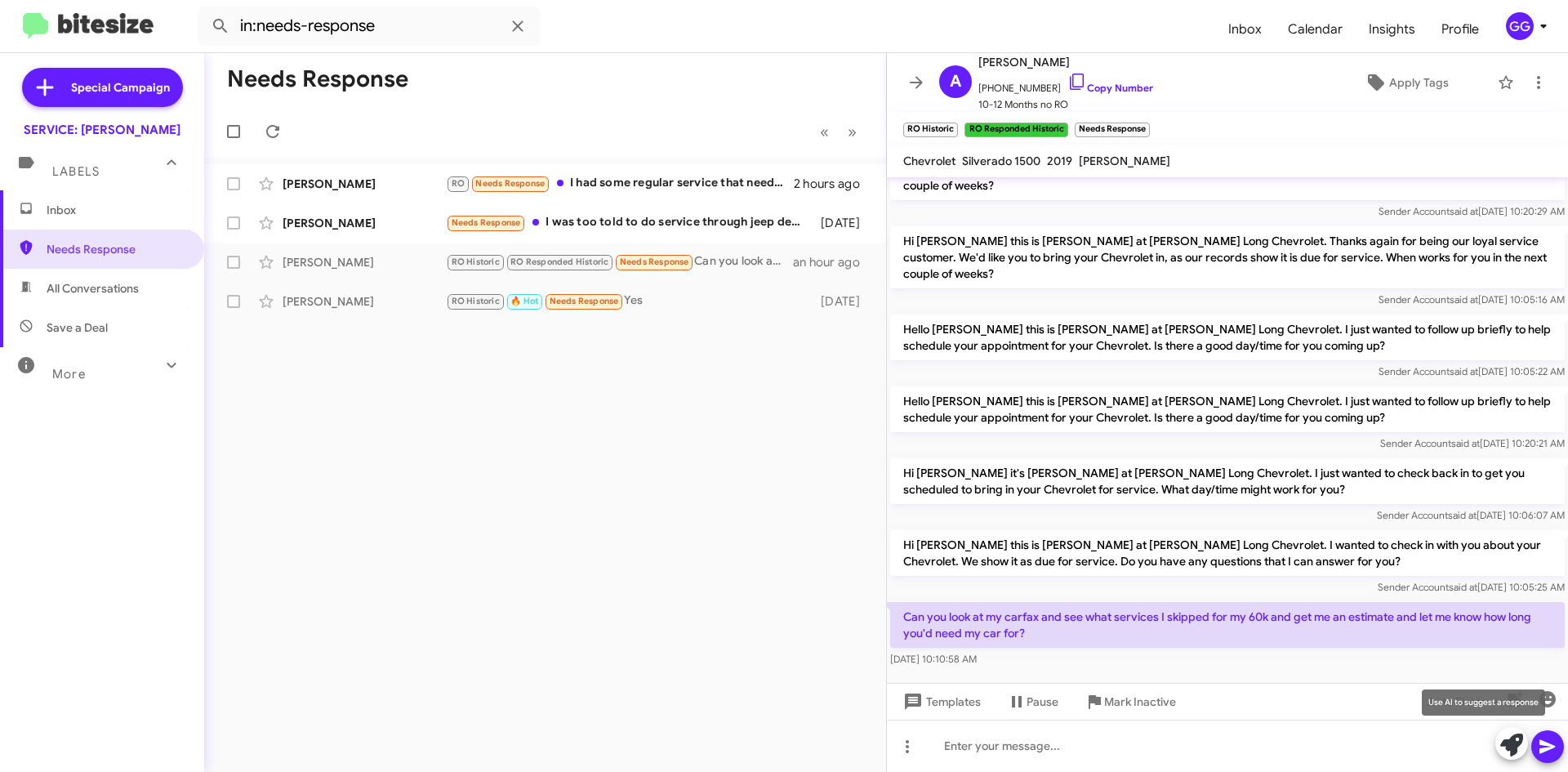
click at [1508, 736] on icon at bounding box center [1512, 745] width 23 height 23
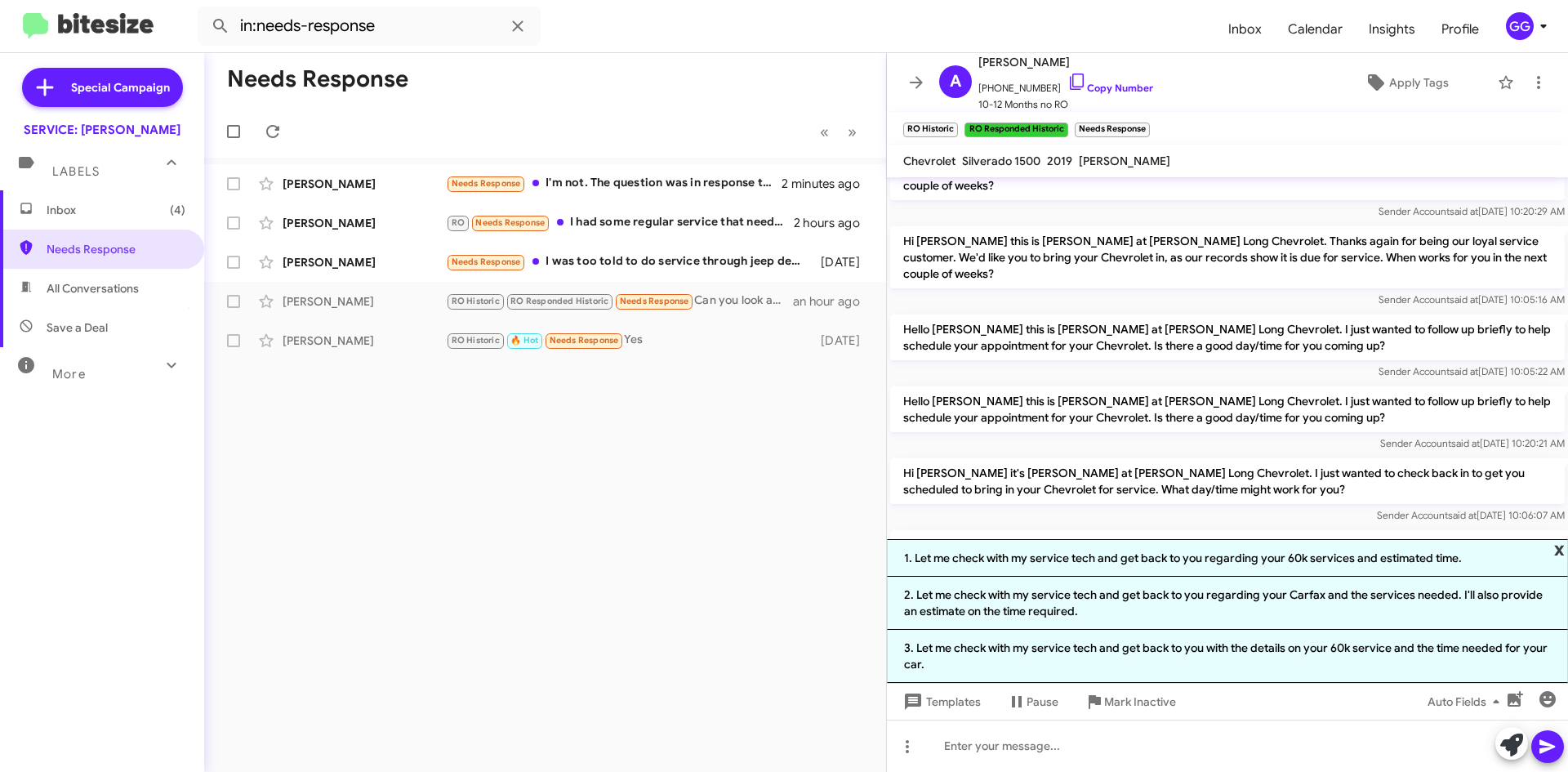
click at [1557, 549] on span "x" at bounding box center [1560, 549] width 11 height 20
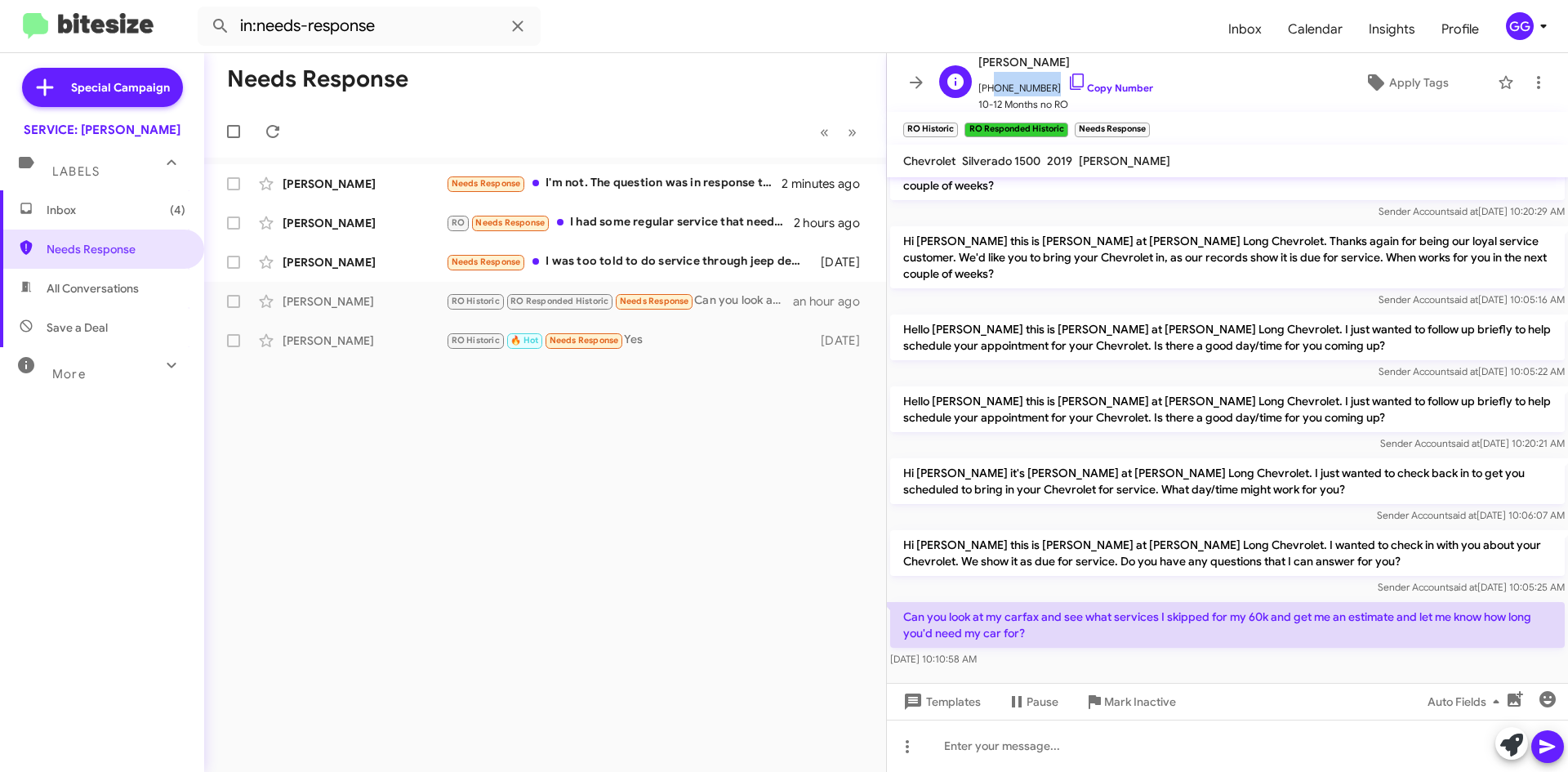
drag, startPoint x: 1043, startPoint y: 87, endPoint x: 987, endPoint y: 95, distance: 56.6
click at [987, 95] on span "[PHONE_NUMBER] Copy Number" at bounding box center [1065, 84] width 175 height 25
copy span "2544821802"
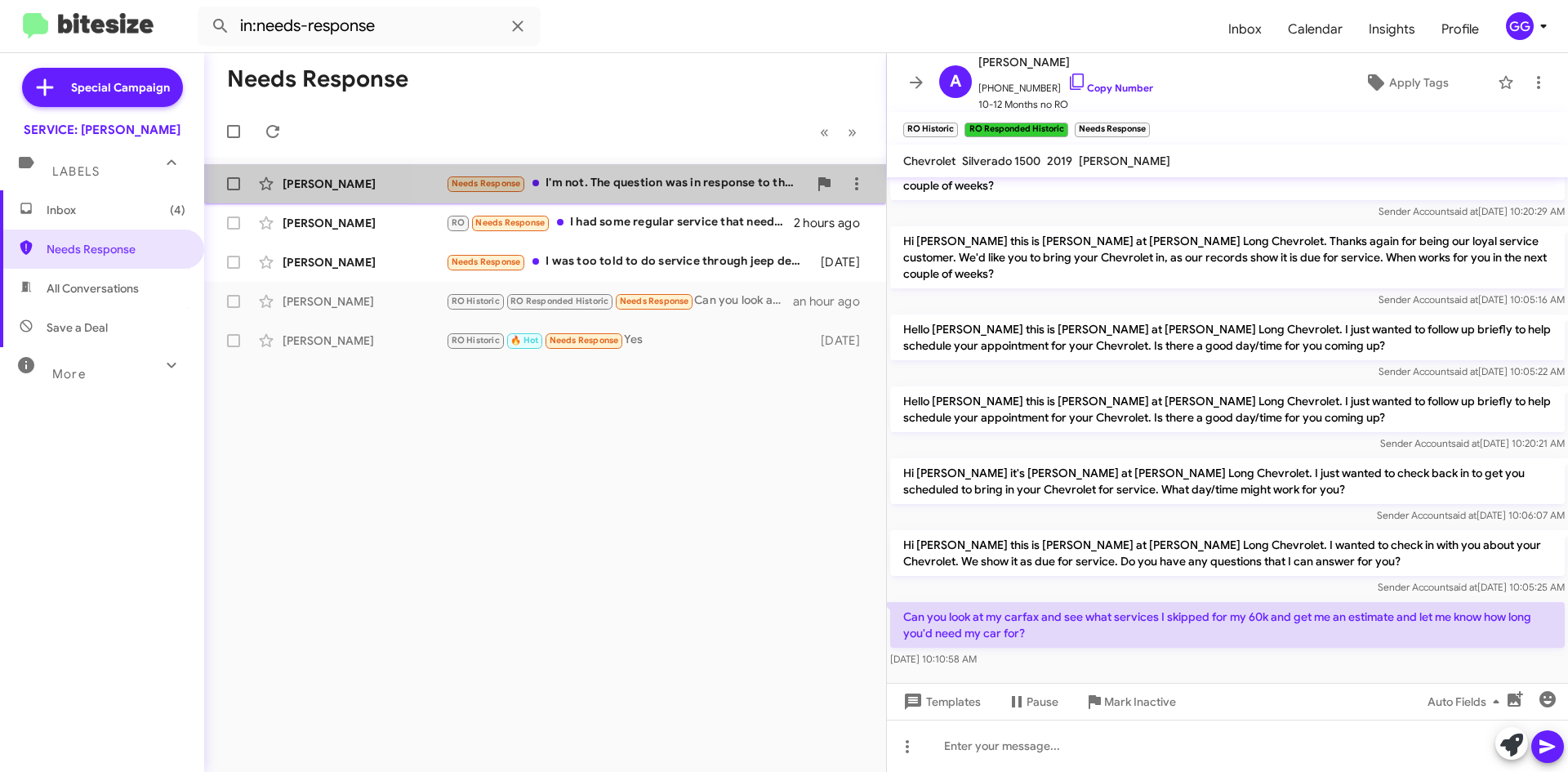
click at [719, 181] on div "Needs Response I'm not. The question was in response to the recent text. I have…" at bounding box center [626, 183] width 362 height 19
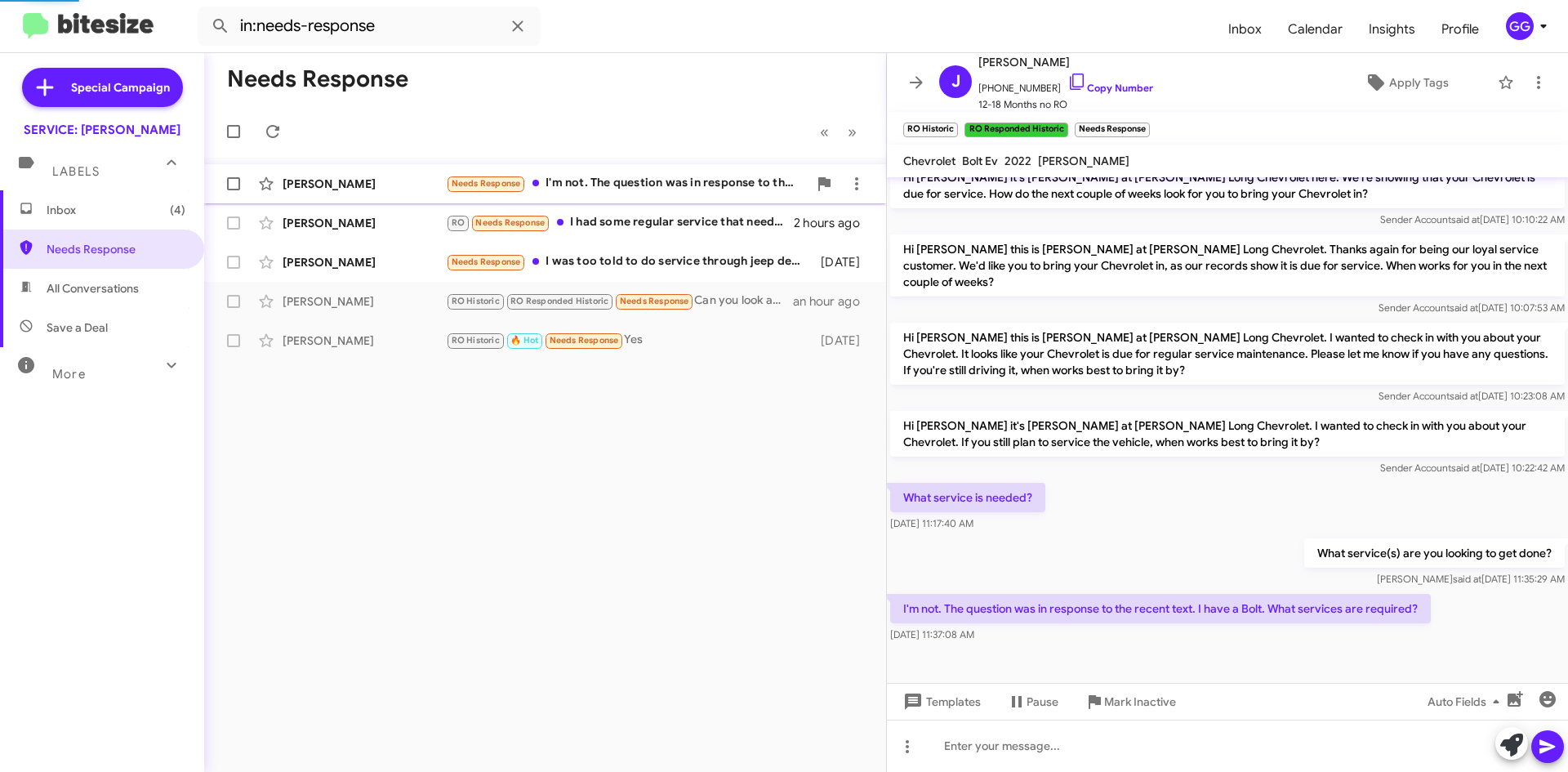
scroll to position [178, 0]
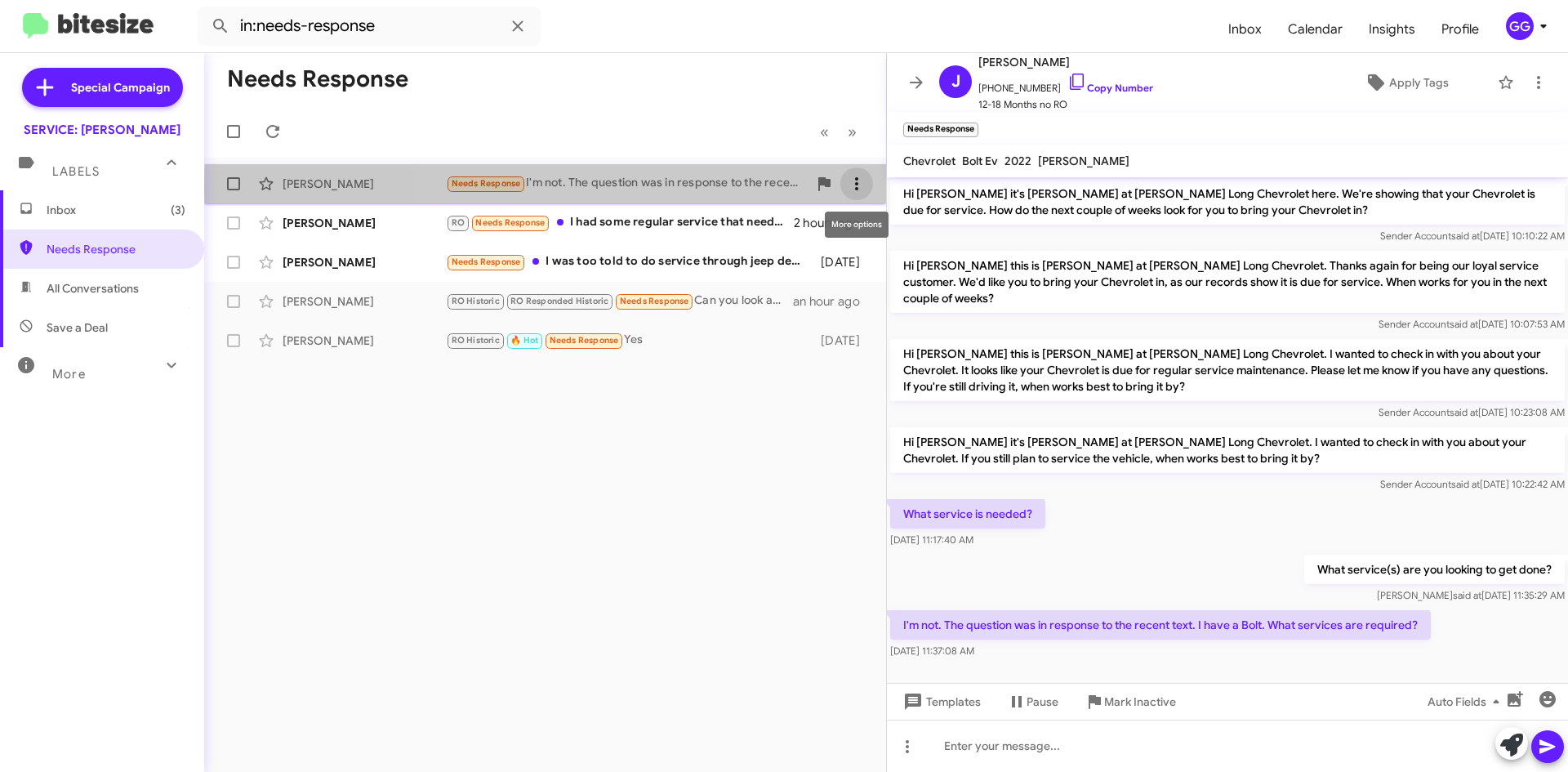
click at [857, 187] on icon at bounding box center [856, 184] width 20 height 20
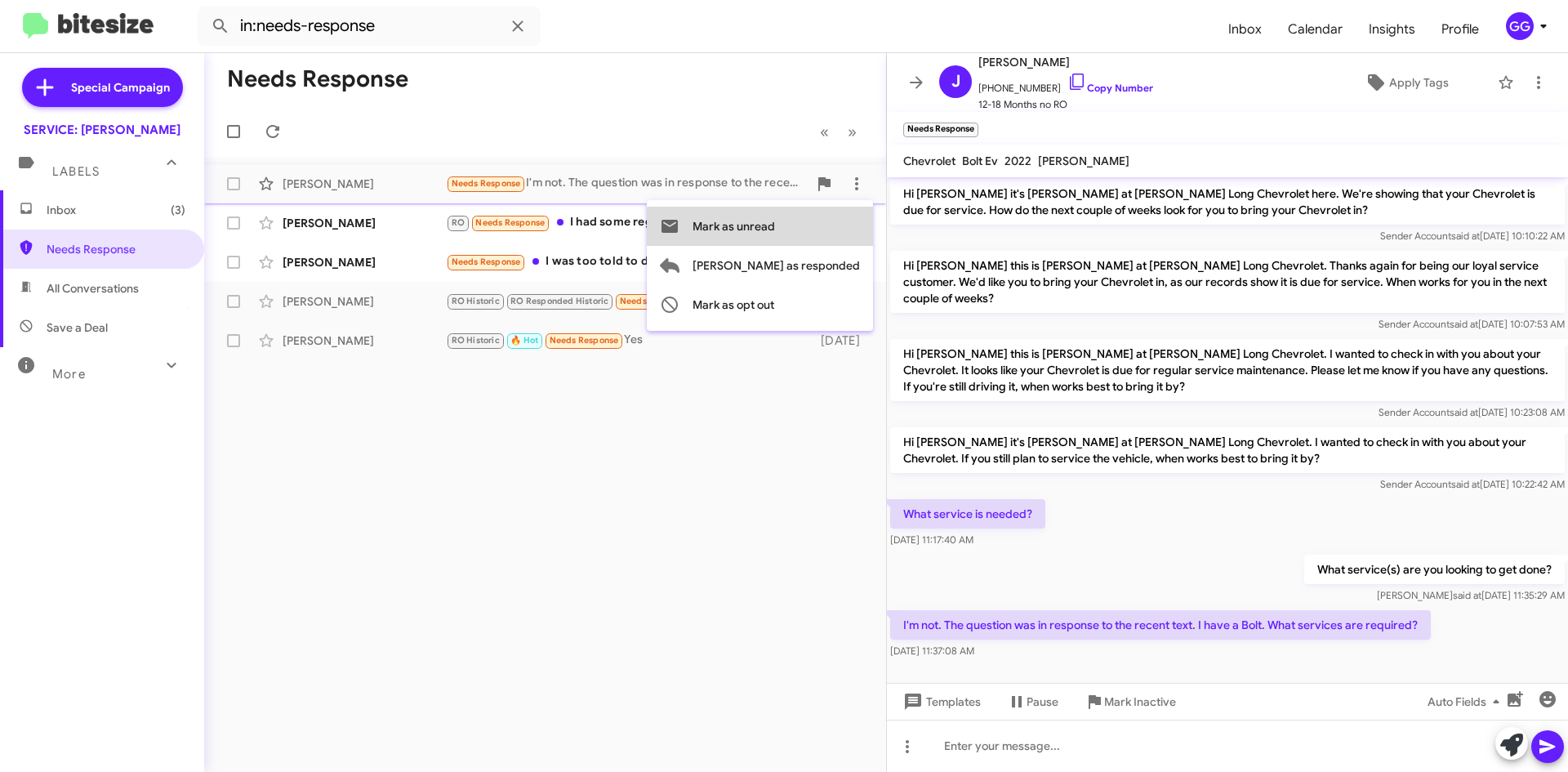
click at [775, 227] on span "Mark as unread" at bounding box center [734, 227] width 83 height 39
